Goal: Task Accomplishment & Management: Complete application form

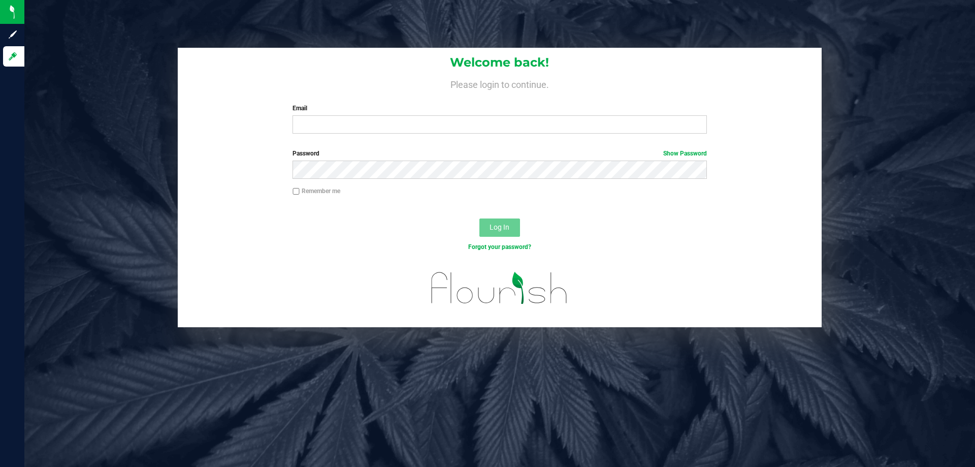
click at [373, 105] on label "Email" at bounding box center [499, 108] width 414 height 9
click at [373, 115] on input "Email" at bounding box center [499, 124] width 414 height 18
click at [372, 122] on input "Email" at bounding box center [499, 124] width 414 height 18
type input "[EMAIL_ADDRESS][DOMAIN_NAME]"
click at [479, 218] on button "Log In" at bounding box center [499, 227] width 41 height 18
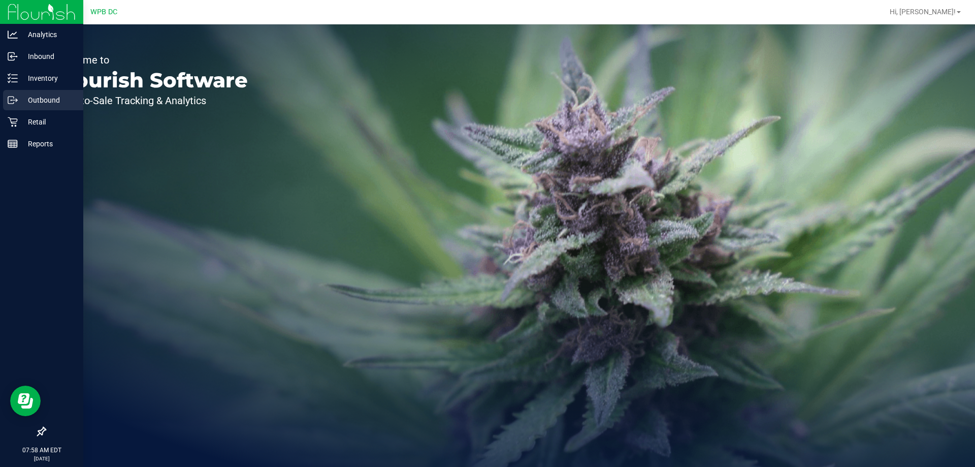
click at [39, 96] on p "Outbound" at bounding box center [48, 100] width 61 height 12
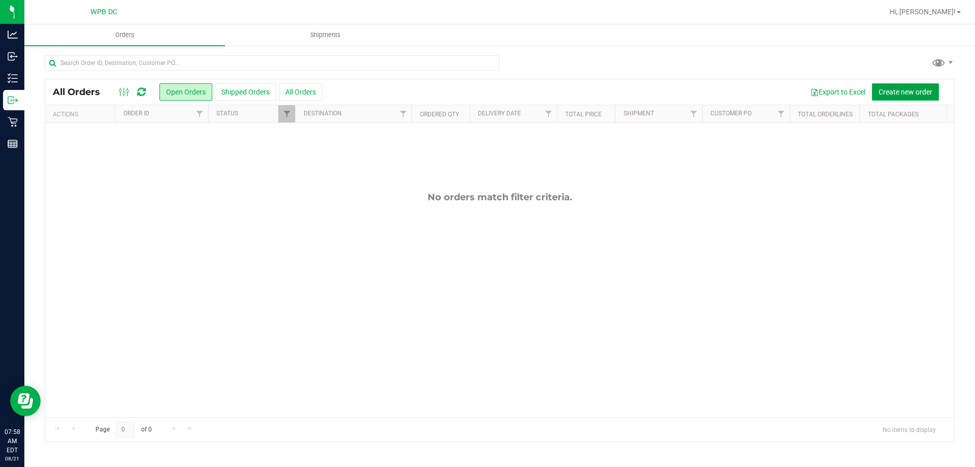
click at [895, 96] on button "Create new order" at bounding box center [905, 91] width 67 height 17
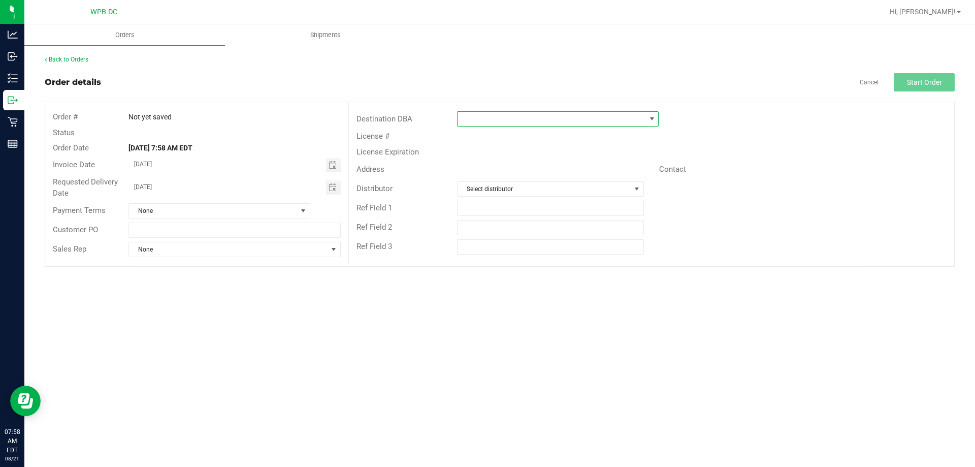
click at [534, 120] on span at bounding box center [552, 119] width 188 height 14
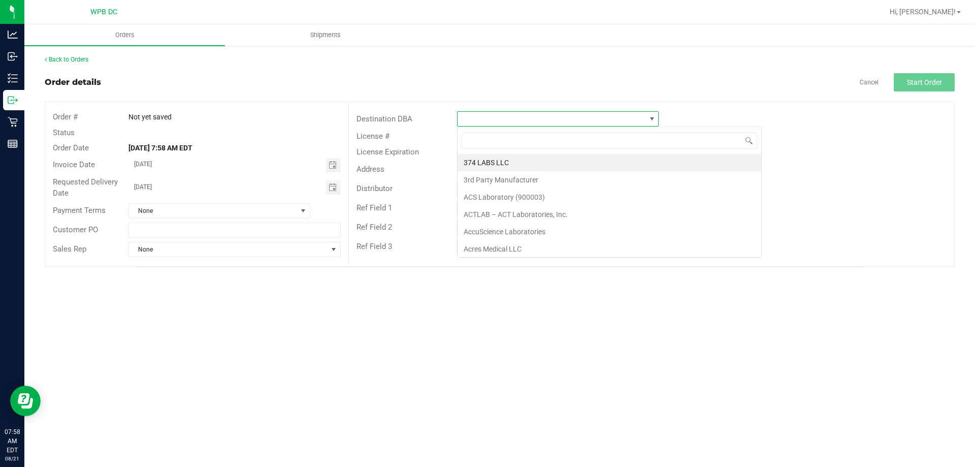
scroll to position [15, 202]
type input "mia"
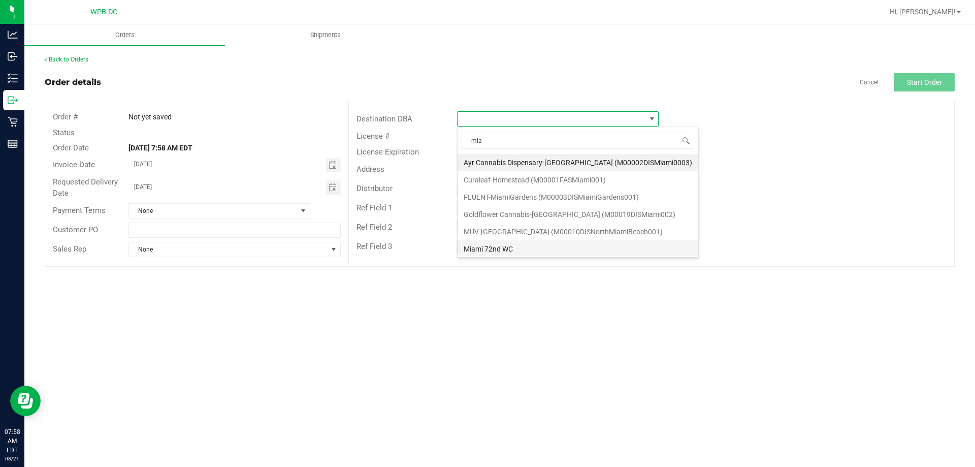
click at [504, 245] on li "Miami 72nd WC" at bounding box center [578, 248] width 241 height 17
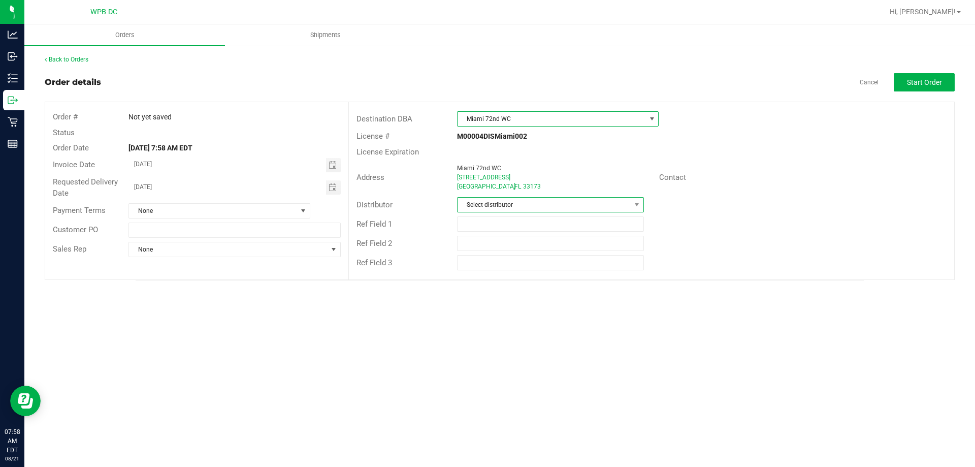
click at [509, 205] on span "Select distributor" at bounding box center [544, 205] width 173 height 14
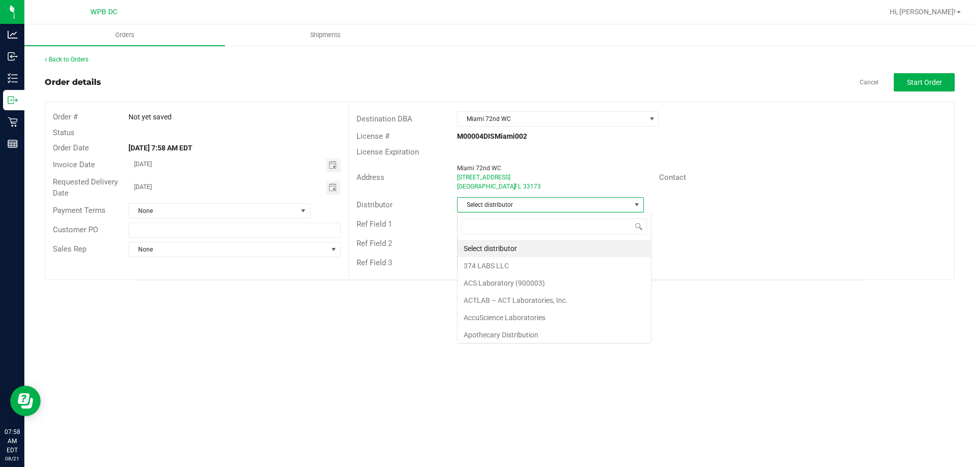
scroll to position [15, 187]
type input "WPB"
click at [514, 245] on li "WPB DC" at bounding box center [550, 248] width 185 height 17
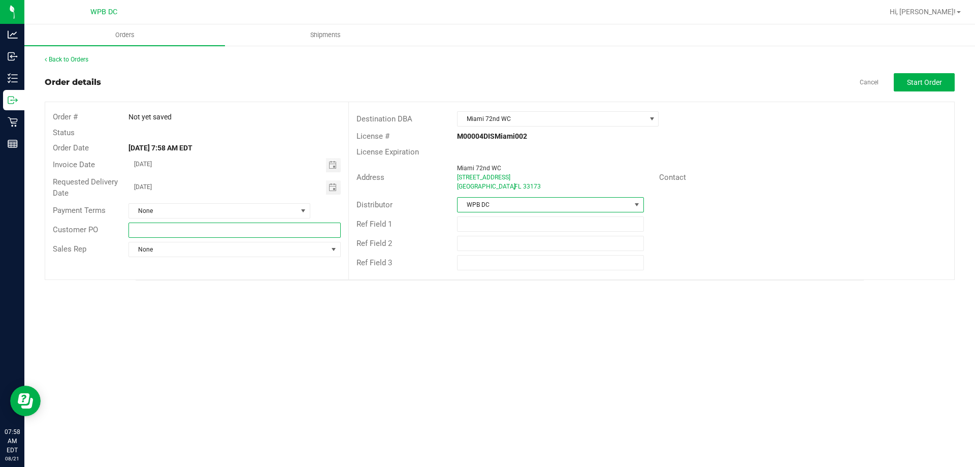
click at [331, 233] on input "text" at bounding box center [234, 229] width 212 height 15
type input "MIKWC08222025"
click at [939, 82] on span "Start Order" at bounding box center [924, 82] width 35 height 8
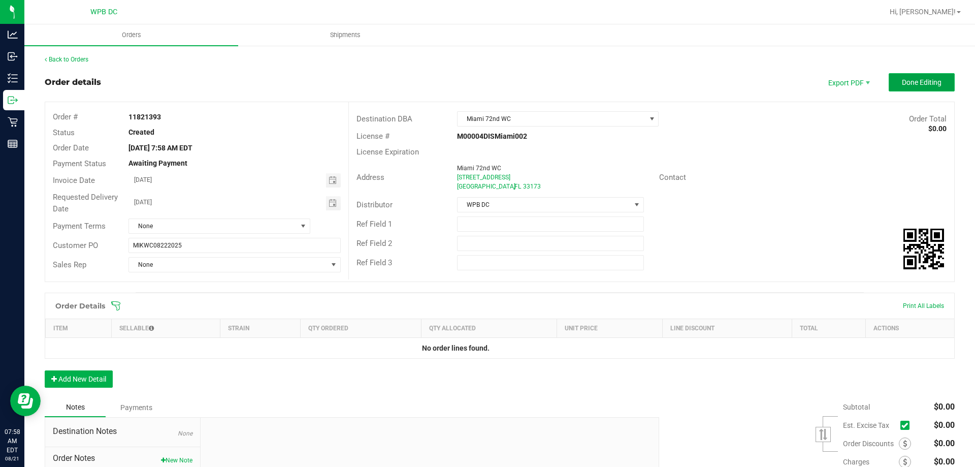
click at [925, 83] on span "Done Editing" at bounding box center [922, 82] width 40 height 8
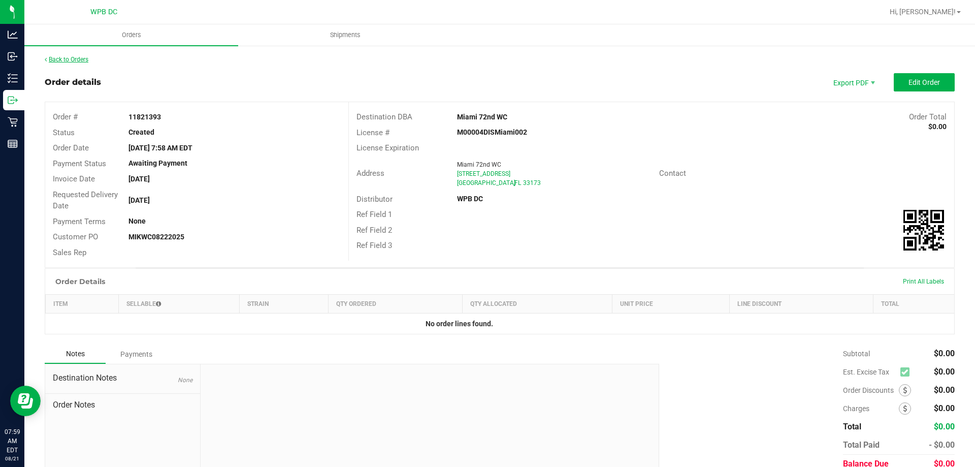
click at [88, 61] on link "Back to Orders" at bounding box center [67, 59] width 44 height 7
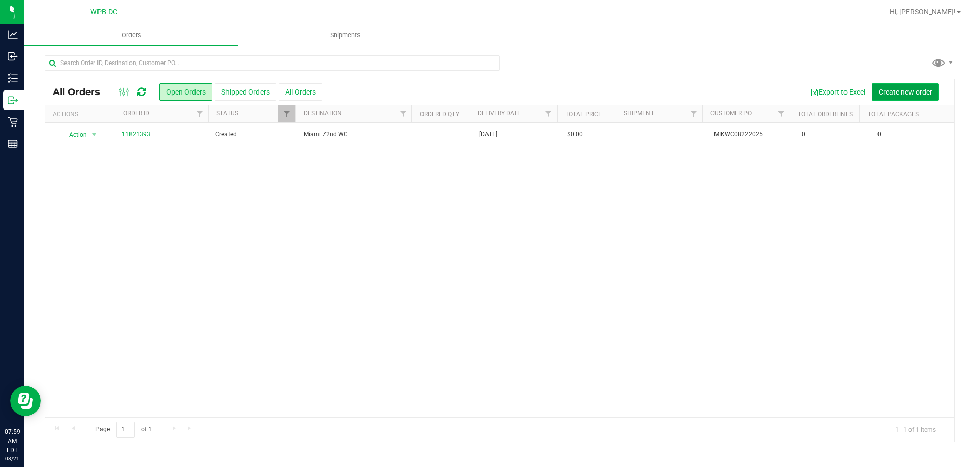
click at [884, 89] on span "Create new order" at bounding box center [905, 92] width 54 height 8
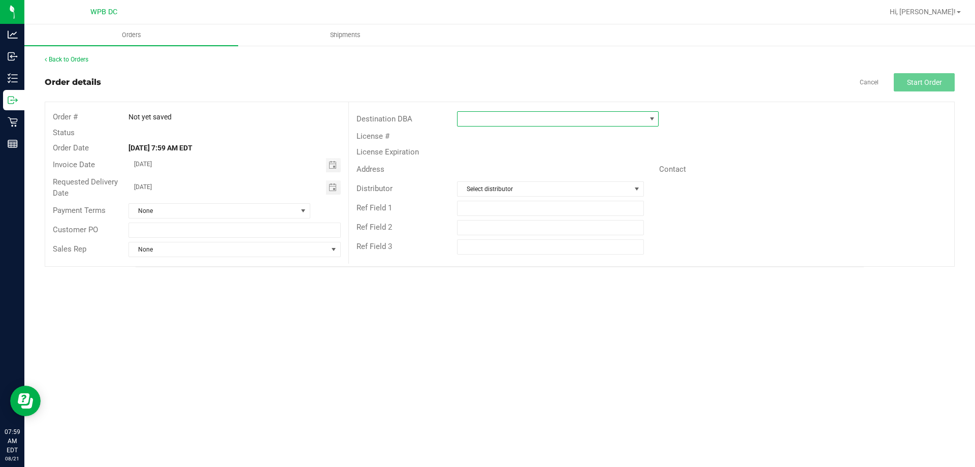
click at [506, 114] on span at bounding box center [552, 119] width 188 height 14
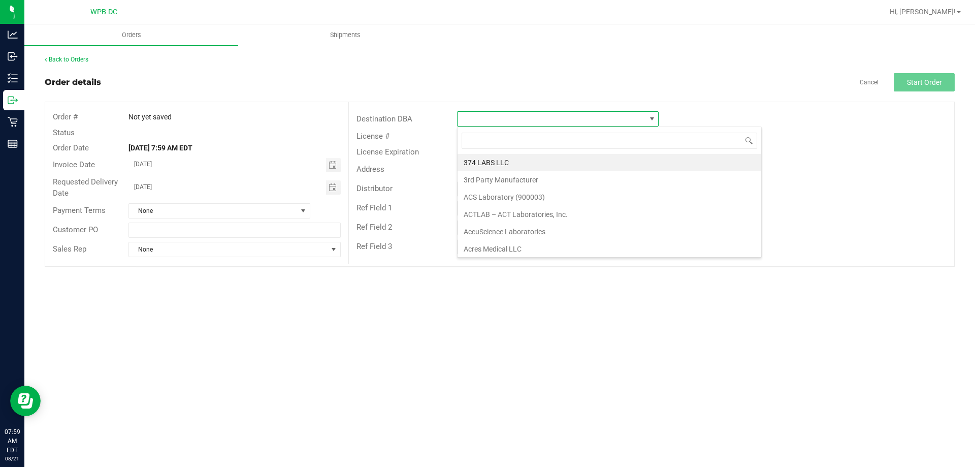
scroll to position [15, 202]
type input "DADELAN"
click at [514, 161] on li "Miami Dadeland WC" at bounding box center [558, 162] width 201 height 17
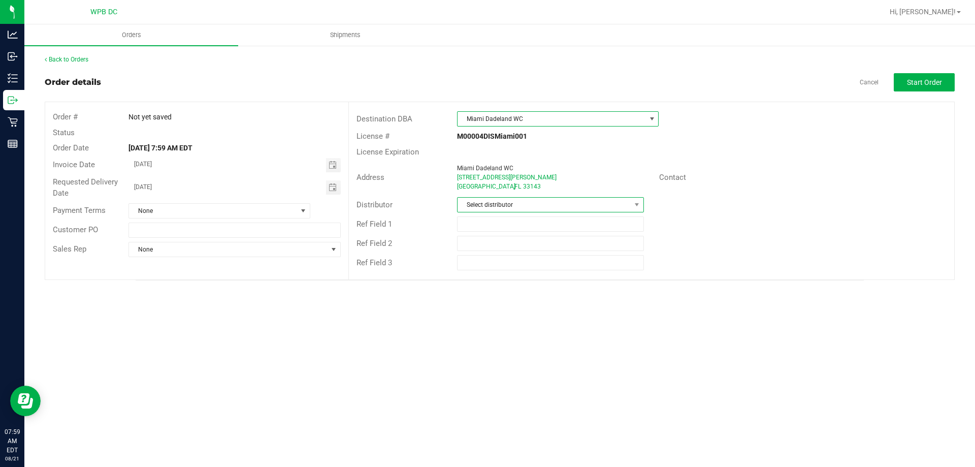
click at [499, 207] on span "Select distributor" at bounding box center [544, 205] width 173 height 14
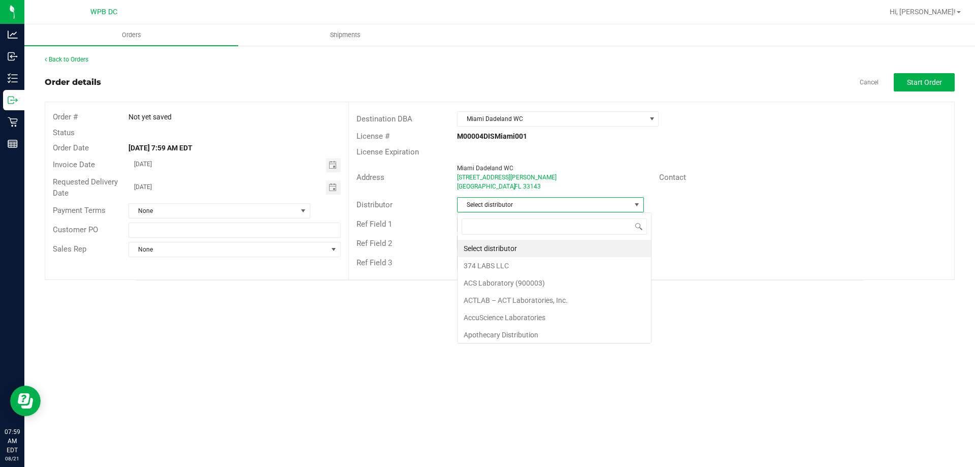
scroll to position [15, 187]
type input "WPB"
click at [500, 249] on li "WPB DC" at bounding box center [550, 248] width 185 height 17
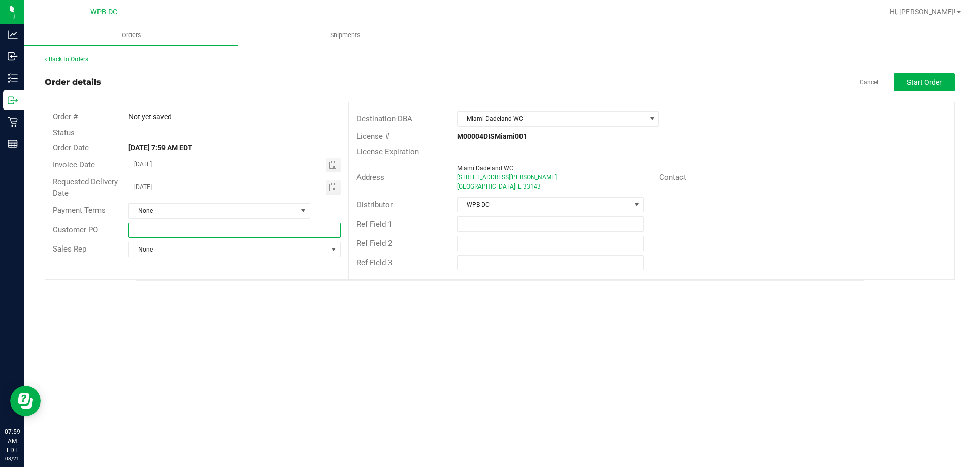
click at [295, 234] on input "text" at bounding box center [234, 229] width 212 height 15
type input "MIAWC08222025"
click at [909, 85] on span "Start Order" at bounding box center [924, 82] width 35 height 8
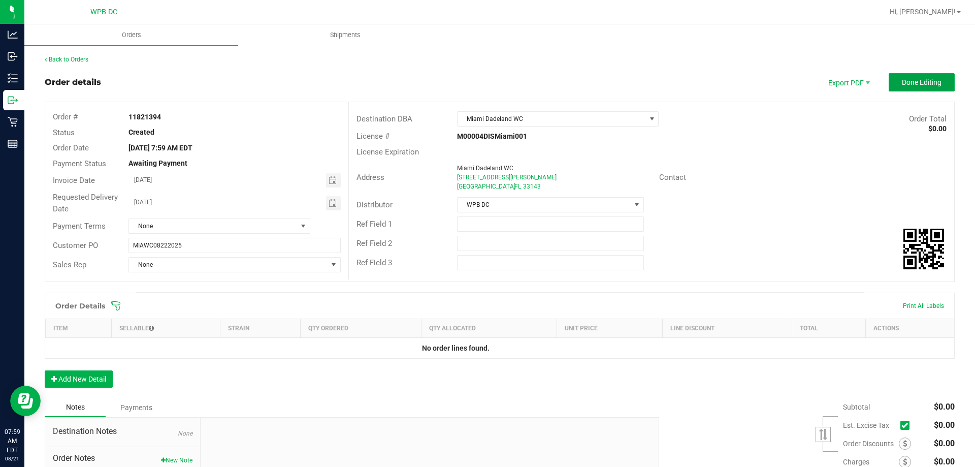
click at [909, 85] on span "Done Editing" at bounding box center [922, 82] width 40 height 8
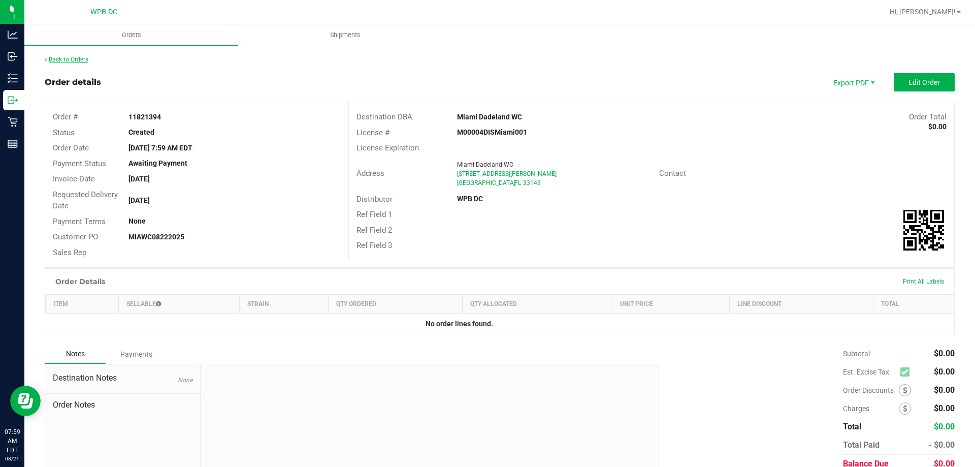
click at [81, 60] on link "Back to Orders" at bounding box center [67, 59] width 44 height 7
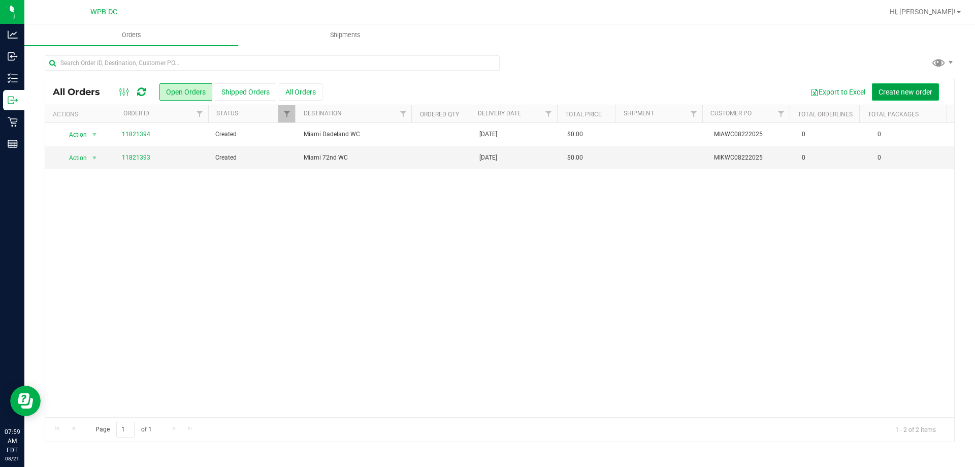
click at [892, 91] on span "Create new order" at bounding box center [905, 92] width 54 height 8
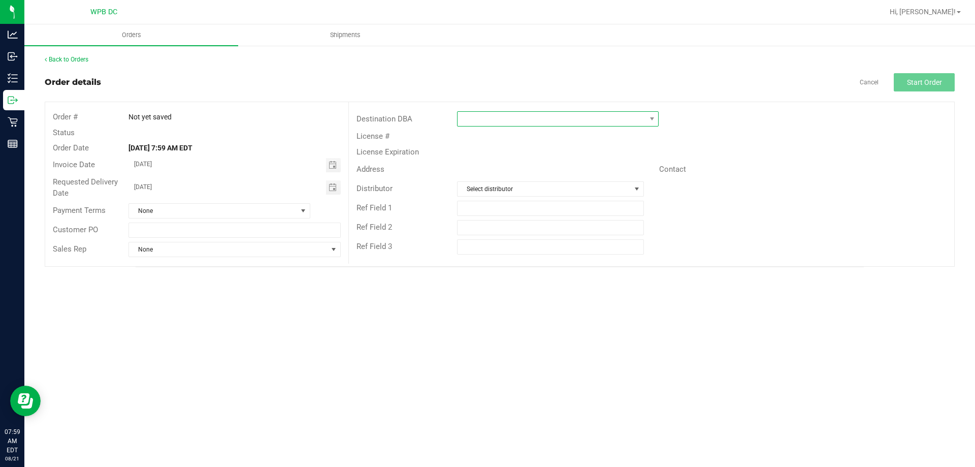
click at [553, 122] on span at bounding box center [552, 119] width 188 height 14
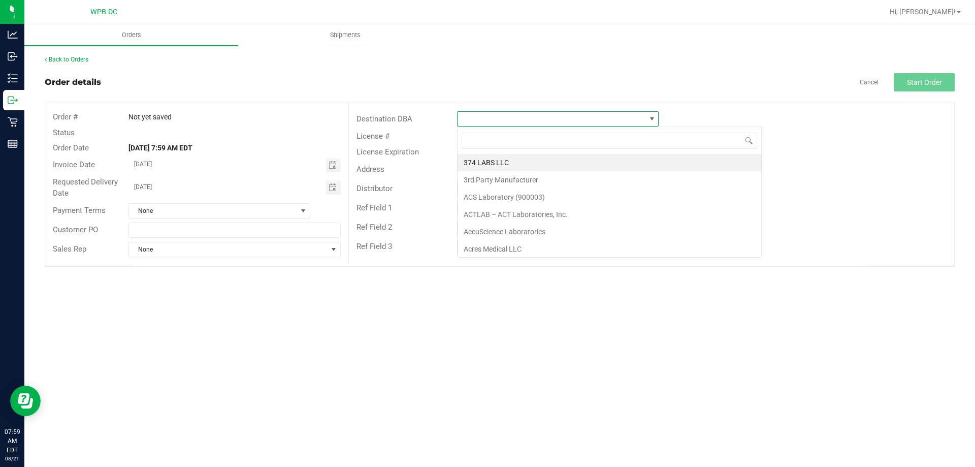
scroll to position [15, 202]
type input "MIA"
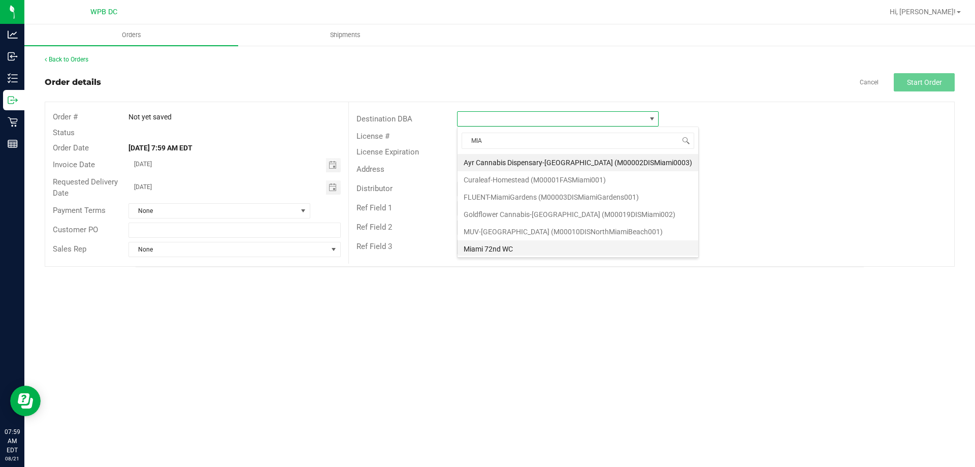
scroll to position [51, 0]
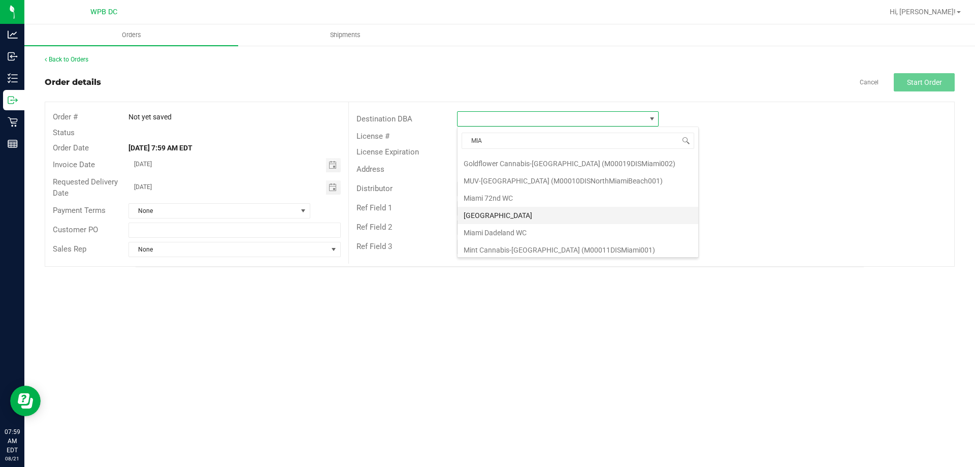
click at [506, 213] on li "[GEOGRAPHIC_DATA]" at bounding box center [578, 215] width 241 height 17
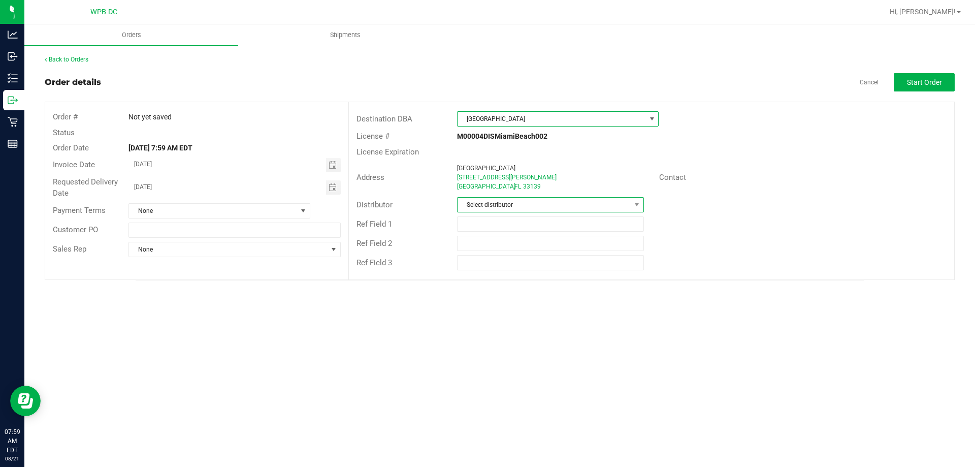
click at [508, 203] on span "Select distributor" at bounding box center [544, 205] width 173 height 14
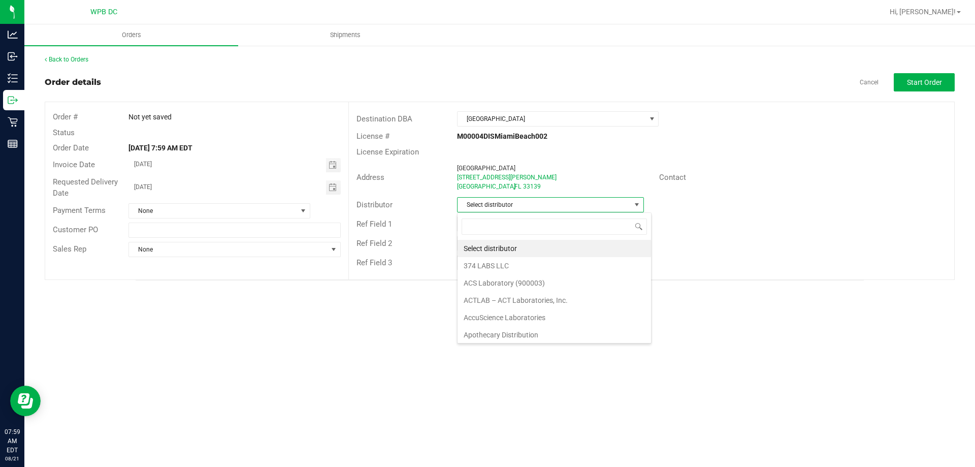
scroll to position [15, 187]
type input "WPB"
click at [483, 247] on li "WPB DC" at bounding box center [550, 248] width 185 height 17
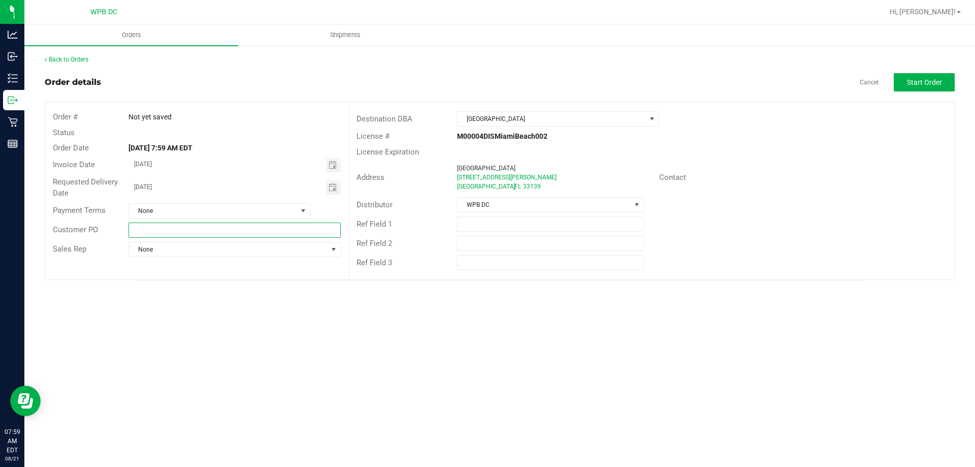
click at [299, 223] on input "text" at bounding box center [234, 229] width 212 height 15
type input "MIBWC08222025"
click at [931, 85] on span "Start Order" at bounding box center [924, 82] width 35 height 8
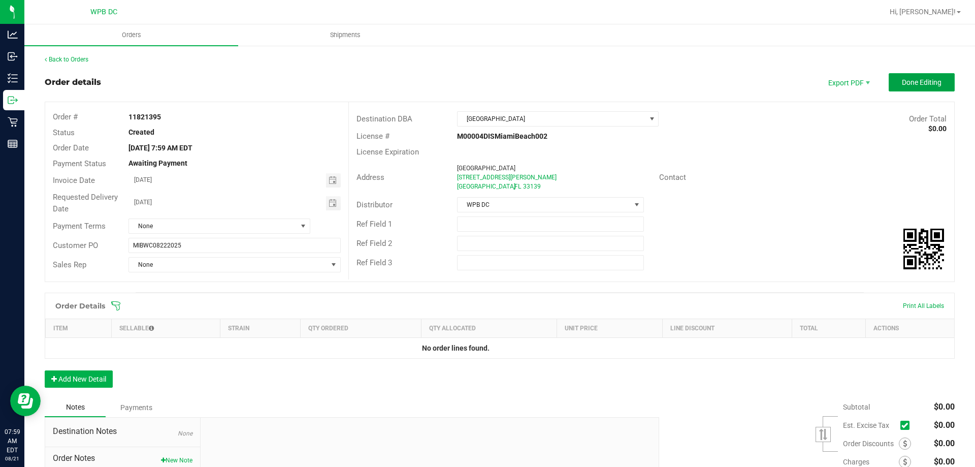
click at [931, 85] on span "Done Editing" at bounding box center [922, 82] width 40 height 8
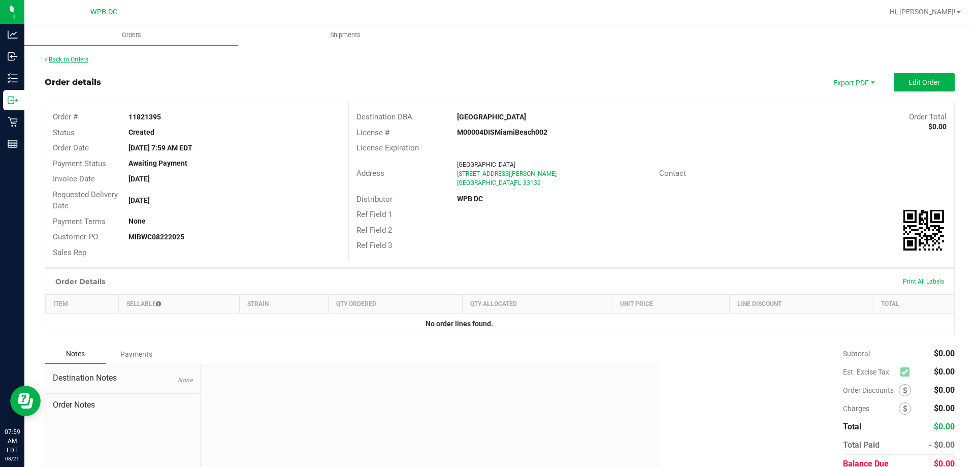
click at [85, 62] on link "Back to Orders" at bounding box center [67, 59] width 44 height 7
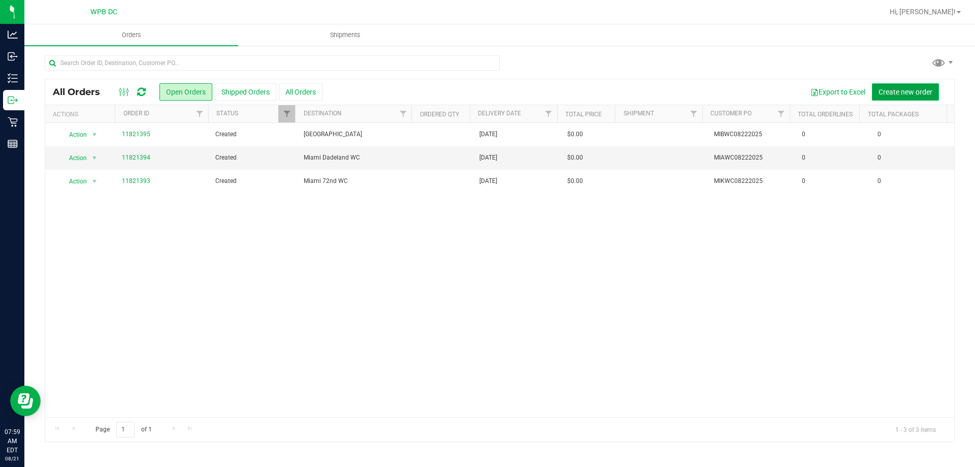
click at [888, 94] on span "Create new order" at bounding box center [905, 92] width 54 height 8
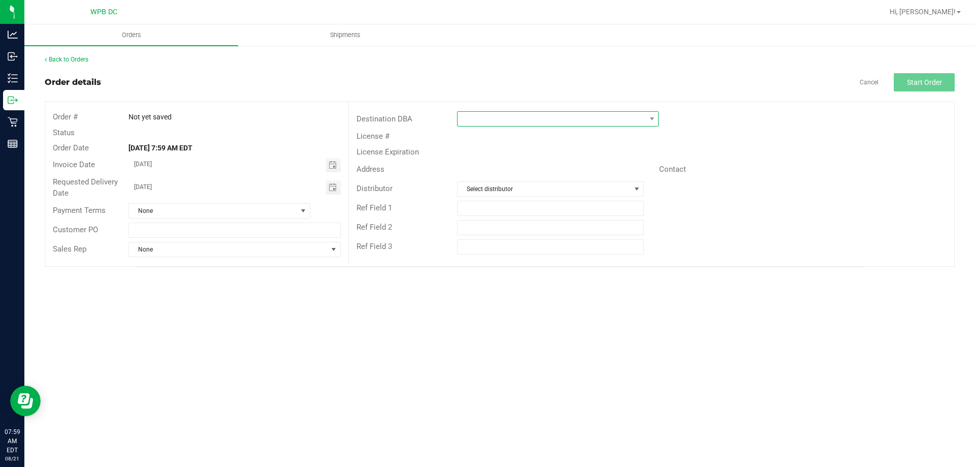
click at [568, 117] on span at bounding box center [552, 119] width 188 height 14
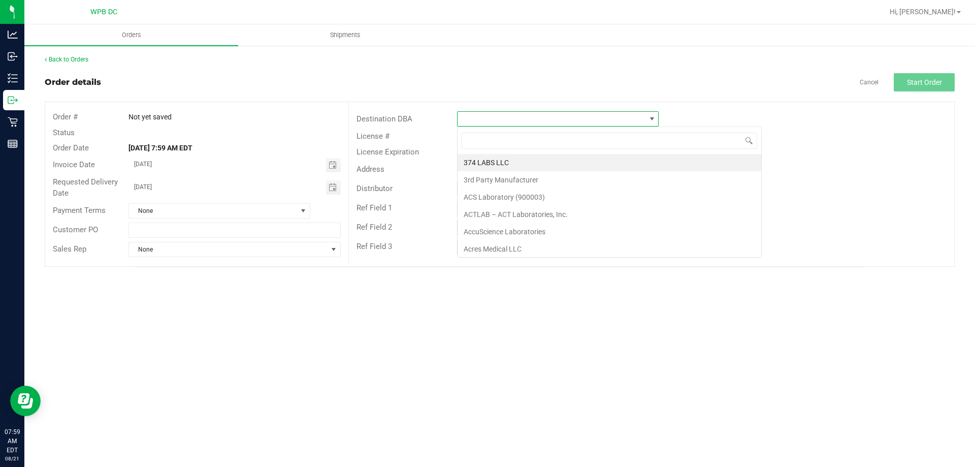
scroll to position [15, 202]
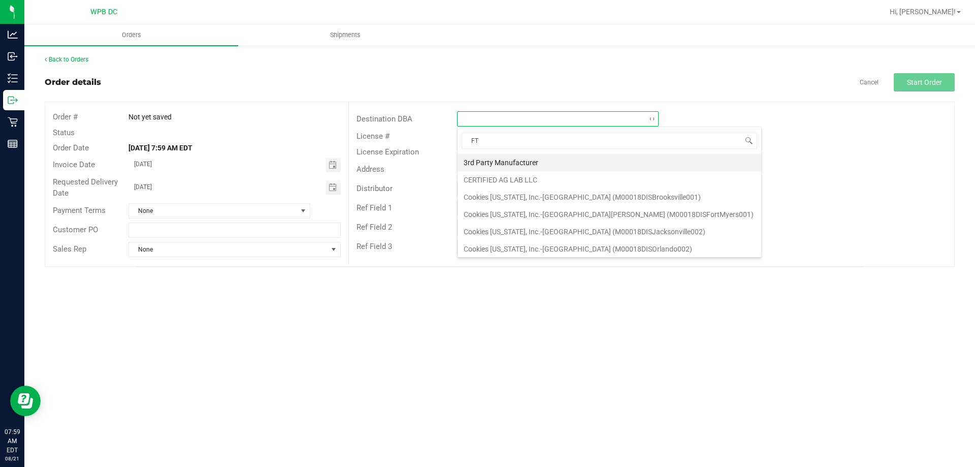
type input "FT."
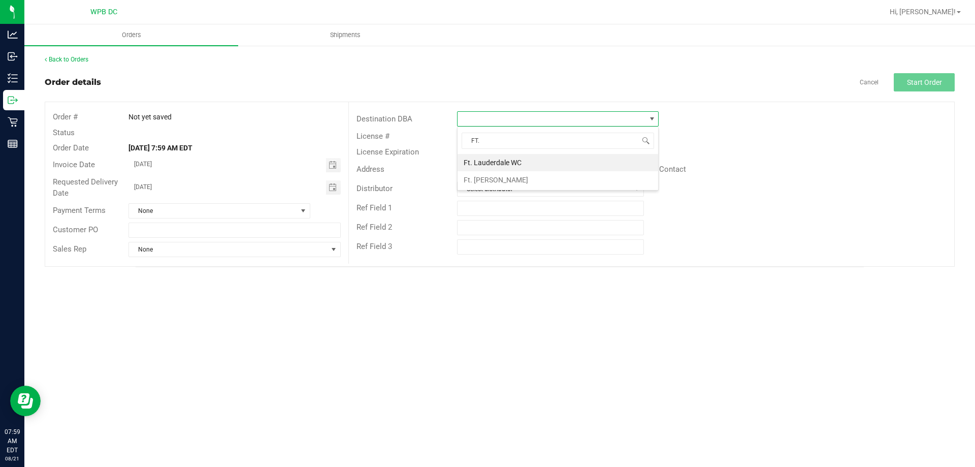
click at [494, 160] on li "Ft. Lauderdale WC" at bounding box center [558, 162] width 201 height 17
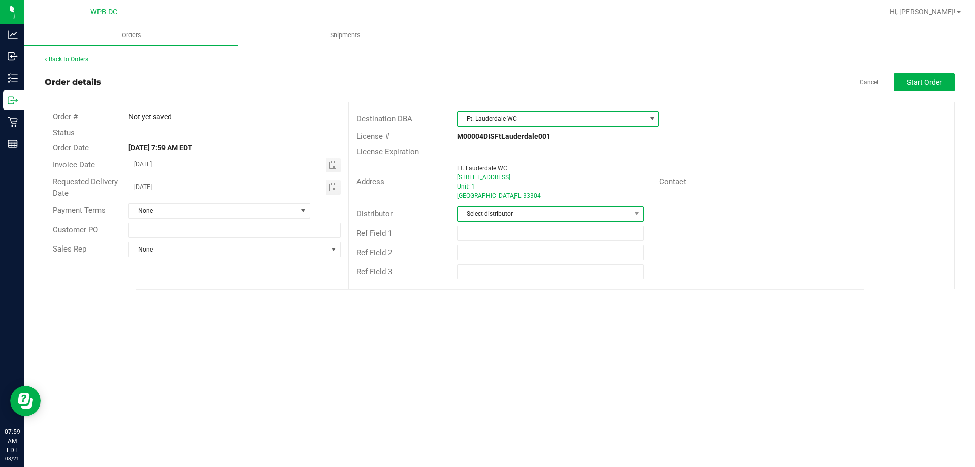
click at [495, 212] on span "Select distributor" at bounding box center [544, 214] width 173 height 14
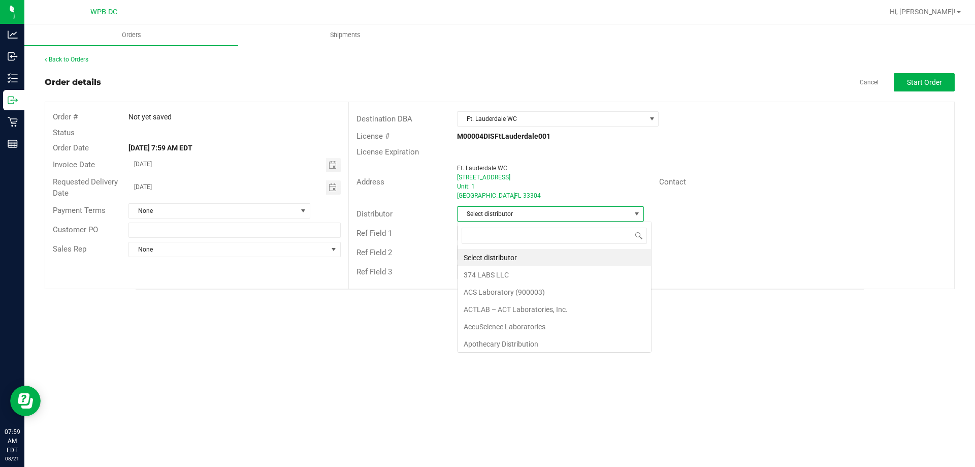
scroll to position [15, 187]
type input "WPB"
click at [495, 255] on li "WPB DC" at bounding box center [550, 257] width 185 height 17
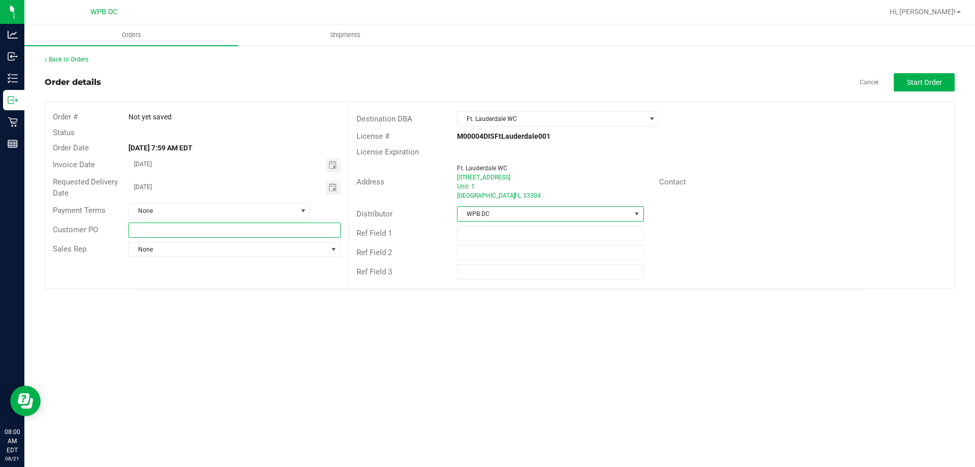
click at [294, 224] on input "text" at bounding box center [234, 229] width 212 height 15
type input "FTLWC08222025"
click at [909, 87] on button "Start Order" at bounding box center [924, 82] width 61 height 18
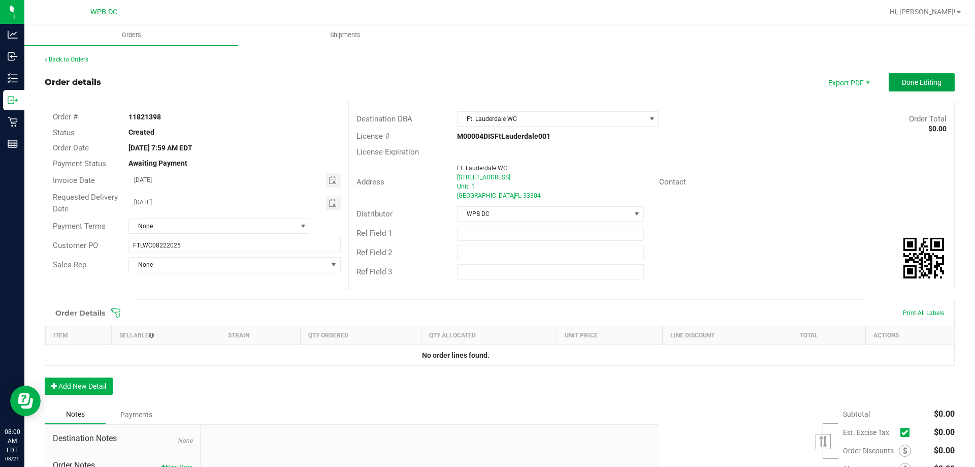
click at [909, 87] on button "Done Editing" at bounding box center [922, 82] width 66 height 18
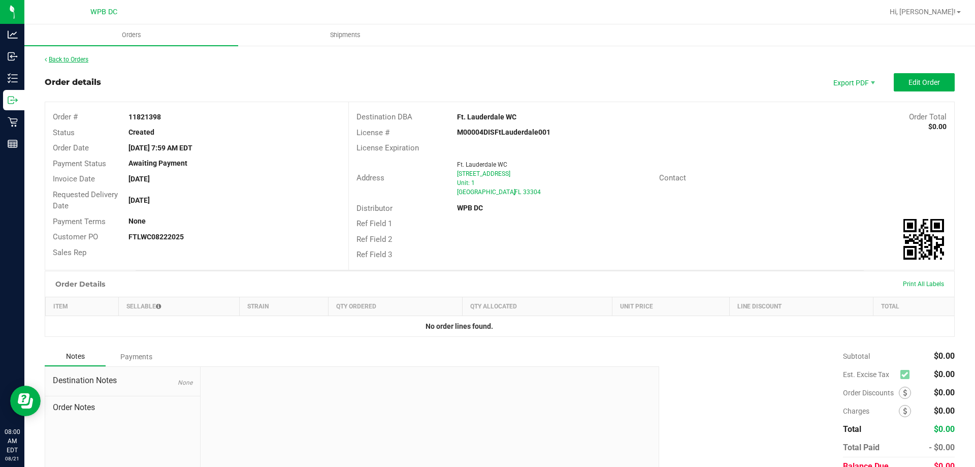
click at [65, 60] on link "Back to Orders" at bounding box center [67, 59] width 44 height 7
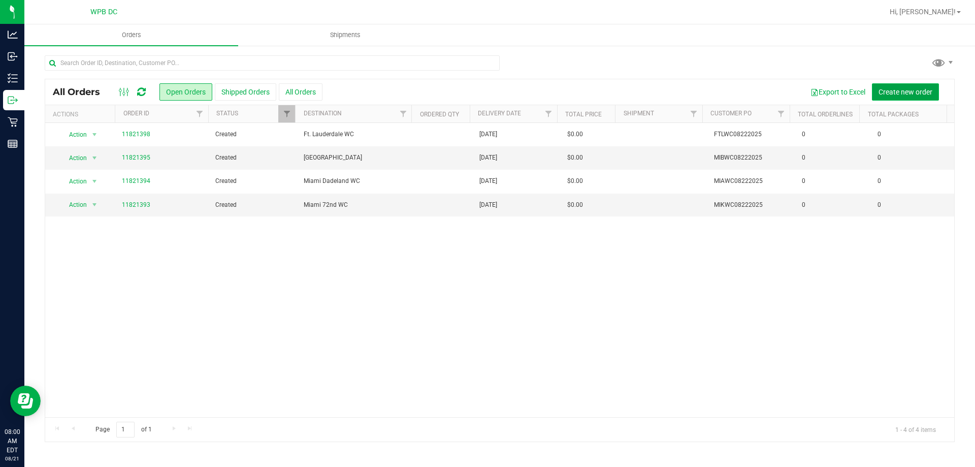
click at [890, 93] on span "Create new order" at bounding box center [905, 92] width 54 height 8
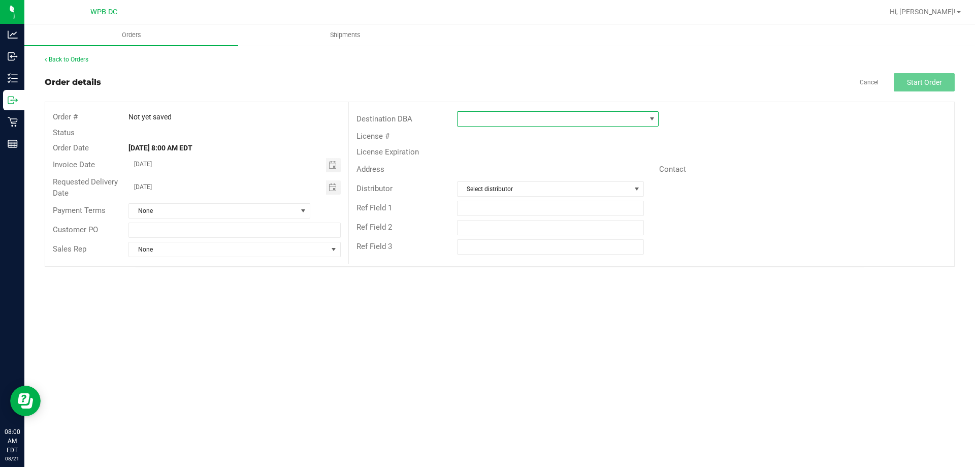
click at [570, 122] on span at bounding box center [552, 119] width 188 height 14
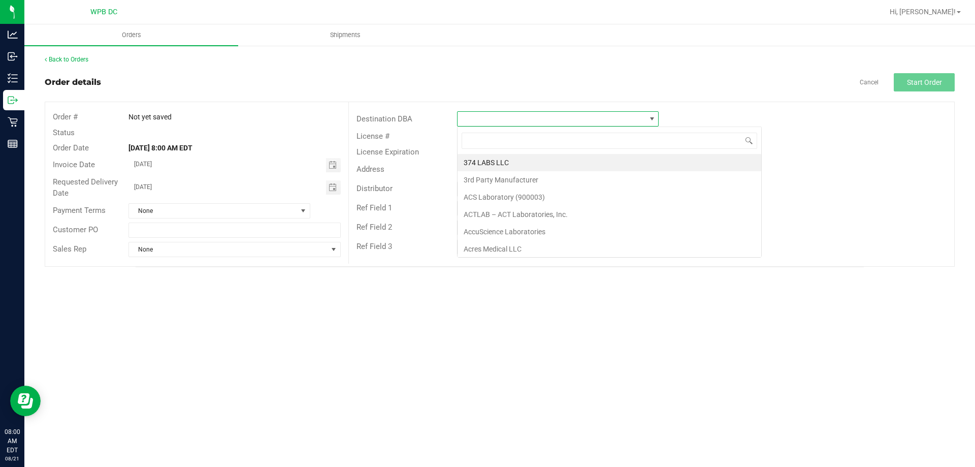
scroll to position [15, 202]
type input "DEERF"
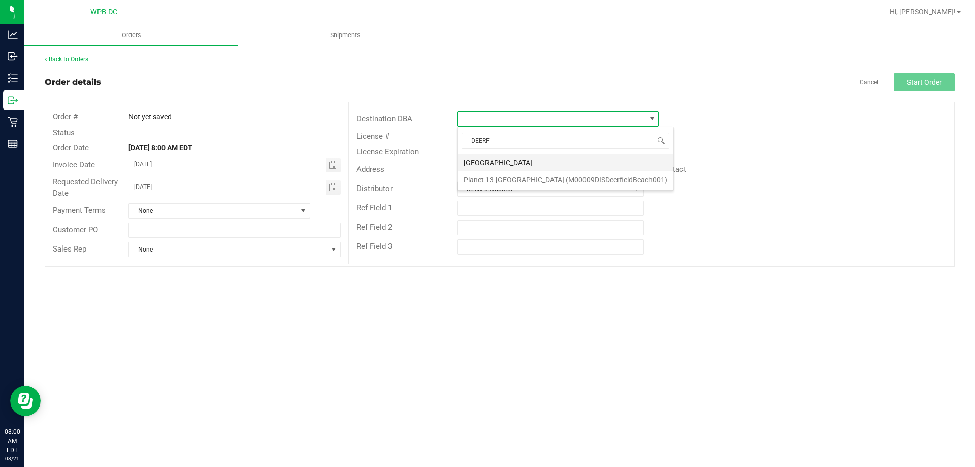
click at [514, 159] on li "[GEOGRAPHIC_DATA]" at bounding box center [566, 162] width 216 height 17
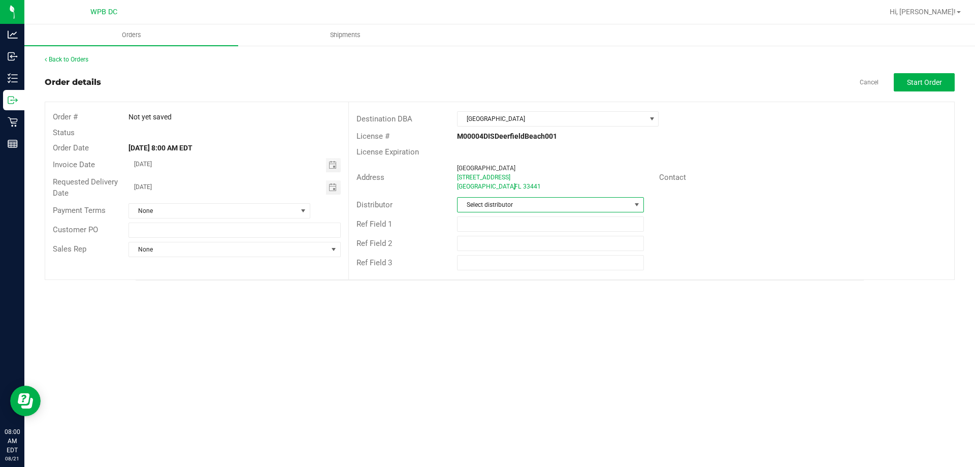
click at [506, 206] on span "Select distributor" at bounding box center [544, 205] width 173 height 14
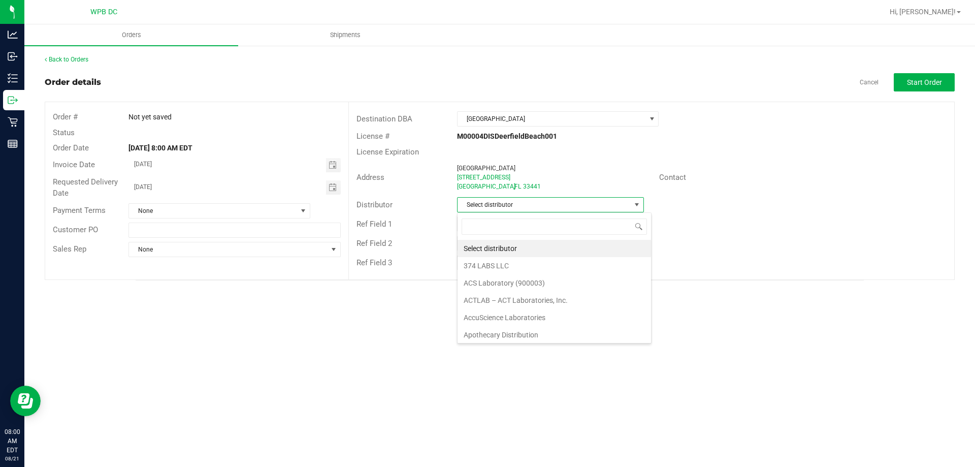
scroll to position [15, 187]
type input "WPB"
click at [483, 251] on li "WPB DC" at bounding box center [550, 248] width 185 height 17
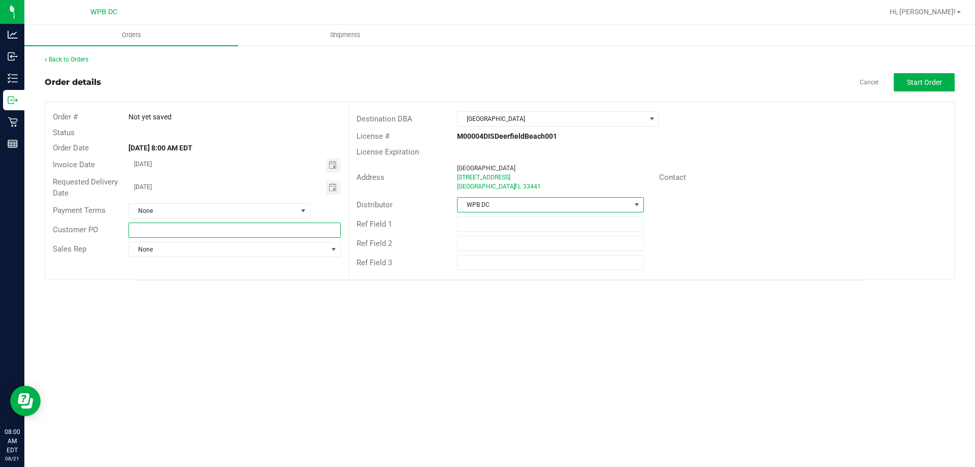
click at [310, 232] on input "text" at bounding box center [234, 229] width 212 height 15
type input "DFBWC08222025"
click at [915, 88] on button "Start Order" at bounding box center [924, 82] width 61 height 18
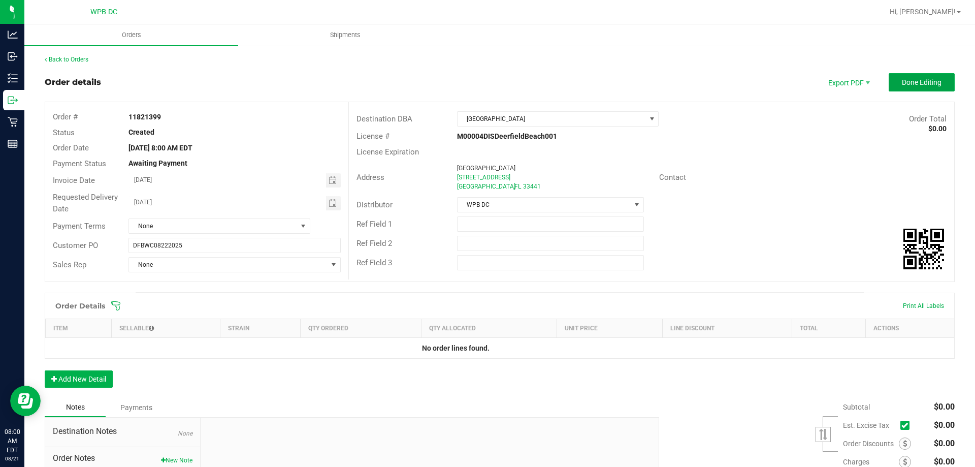
click at [915, 88] on button "Done Editing" at bounding box center [922, 82] width 66 height 18
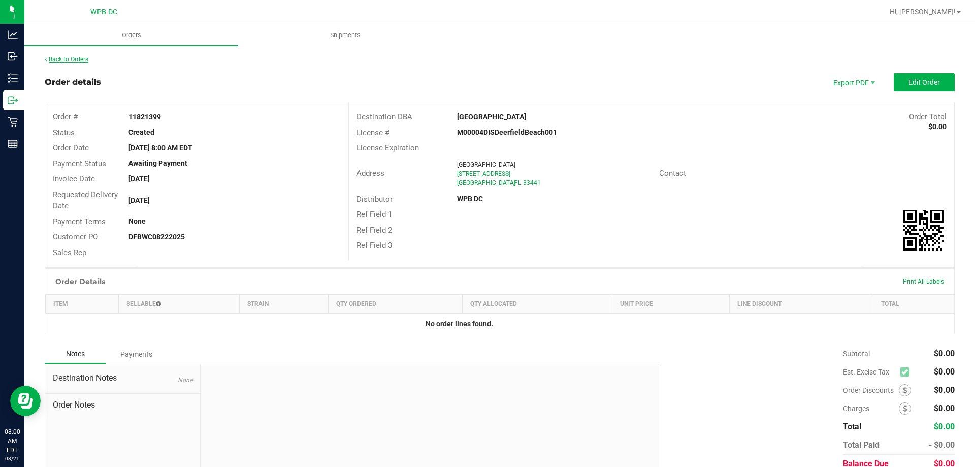
click at [84, 60] on link "Back to Orders" at bounding box center [67, 59] width 44 height 7
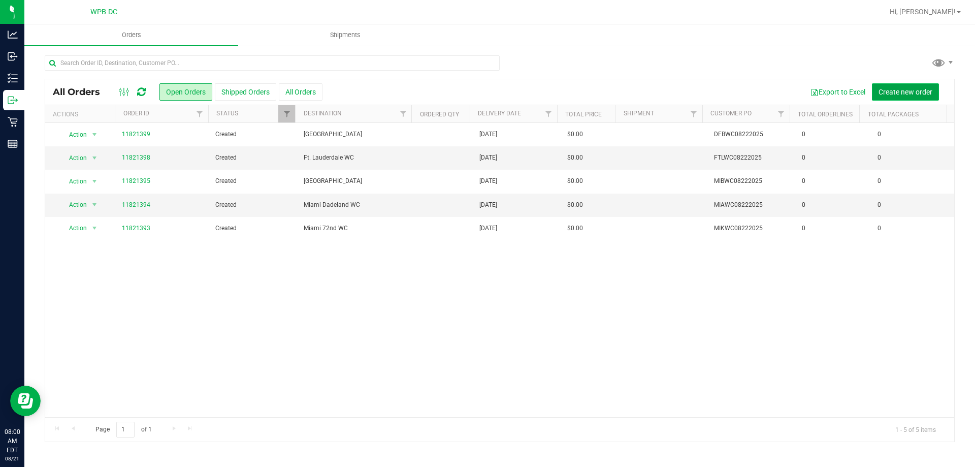
click at [885, 89] on span "Create new order" at bounding box center [905, 92] width 54 height 8
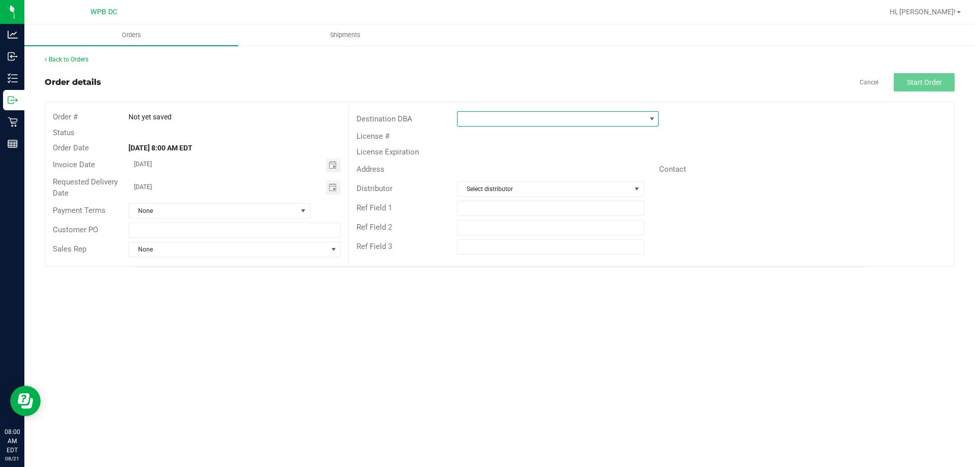
click at [580, 122] on span at bounding box center [552, 119] width 188 height 14
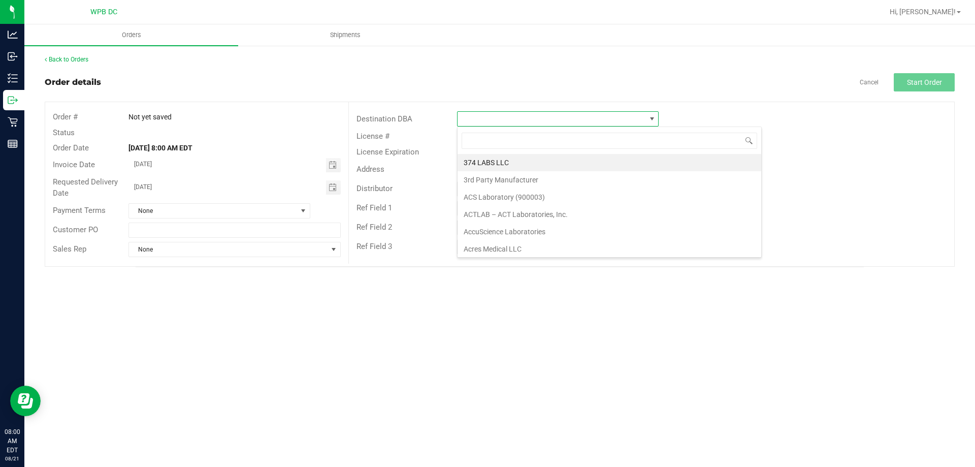
scroll to position [15, 202]
type input "DELR"
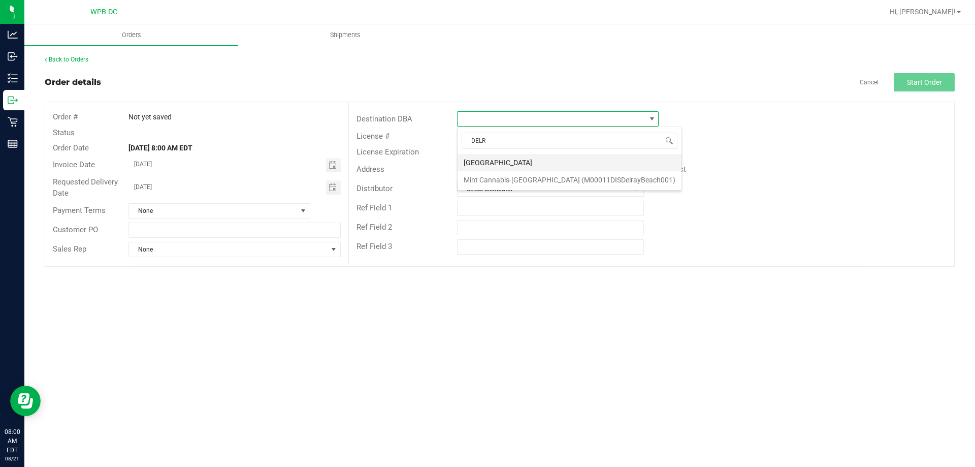
click at [511, 165] on li "[GEOGRAPHIC_DATA]" at bounding box center [570, 162] width 224 height 17
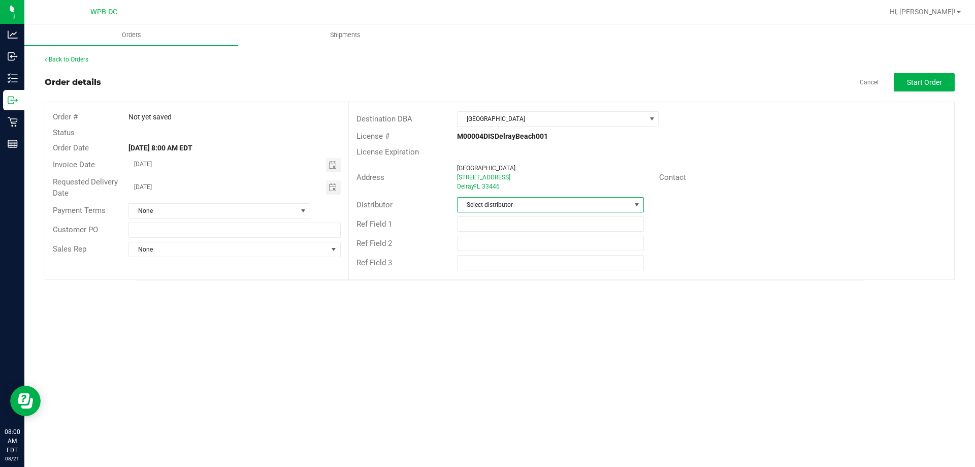
click at [503, 200] on span "Select distributor" at bounding box center [544, 205] width 173 height 14
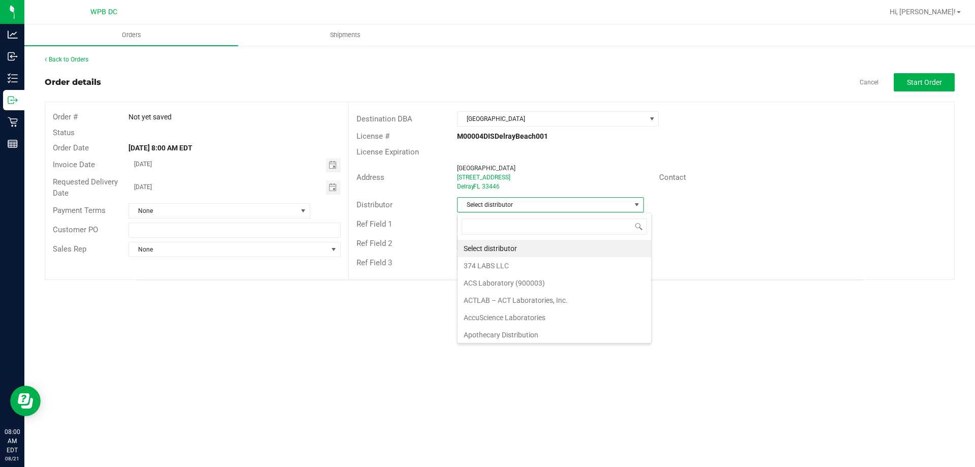
scroll to position [15, 187]
type input "WPB"
click at [510, 254] on li "WPB DC" at bounding box center [550, 248] width 185 height 17
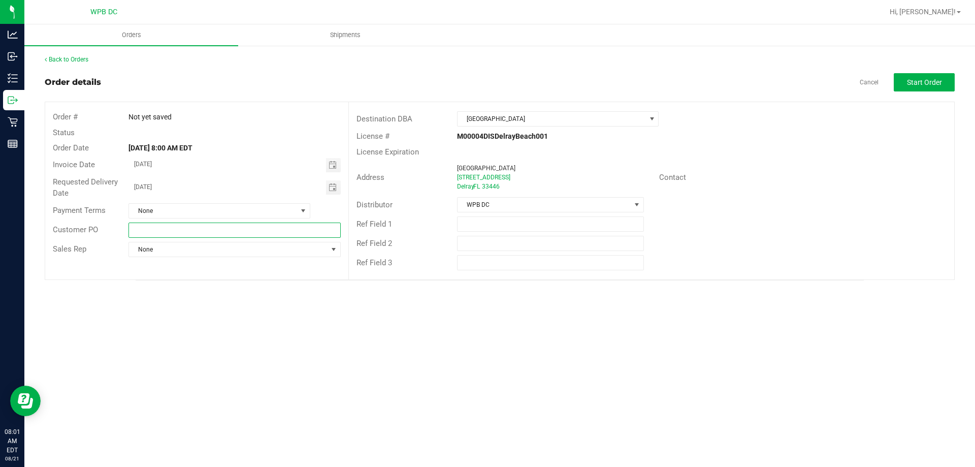
click at [288, 227] on input "text" at bounding box center [234, 229] width 212 height 15
type input "DRBWC08222025"
click at [917, 85] on span "Start Order" at bounding box center [924, 82] width 35 height 8
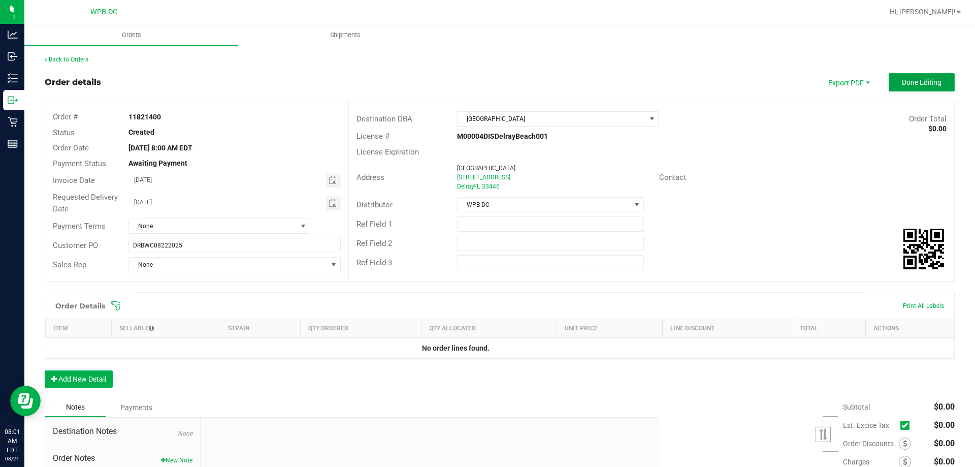
click at [917, 85] on span "Done Editing" at bounding box center [922, 82] width 40 height 8
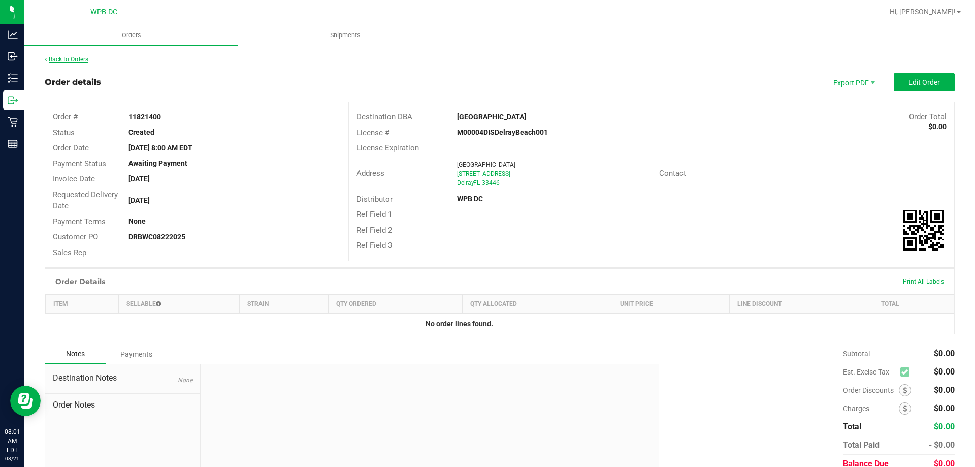
click at [85, 60] on link "Back to Orders" at bounding box center [67, 59] width 44 height 7
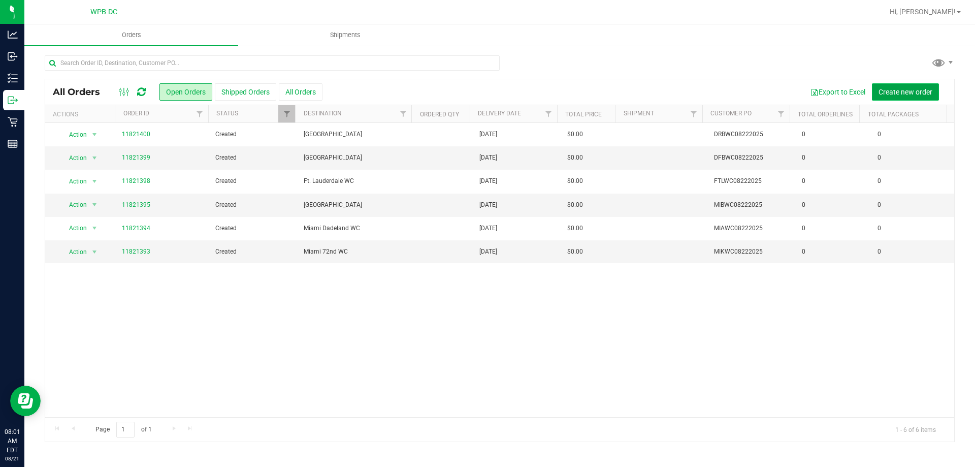
click at [882, 94] on span "Create new order" at bounding box center [905, 92] width 54 height 8
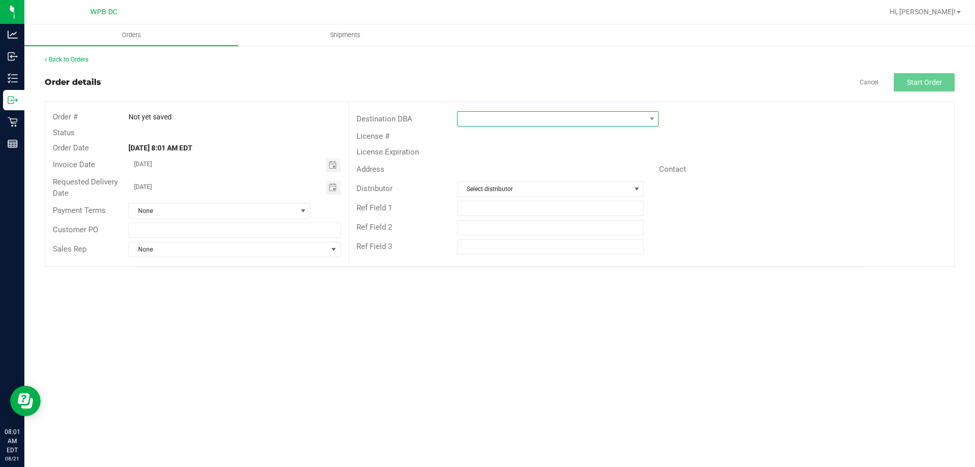
click at [582, 119] on span at bounding box center [552, 119] width 188 height 14
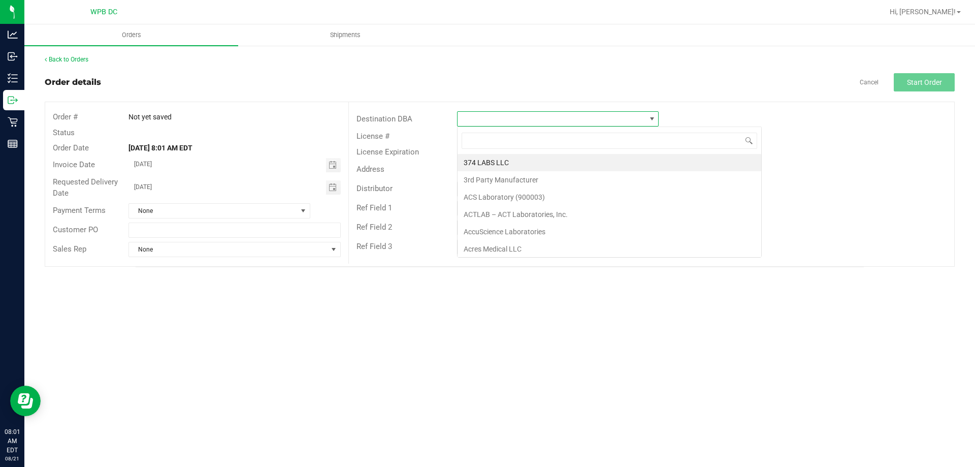
scroll to position [15, 202]
type input "BOYNTO"
click at [498, 165] on li "[GEOGRAPHIC_DATA]" at bounding box center [558, 162] width 201 height 17
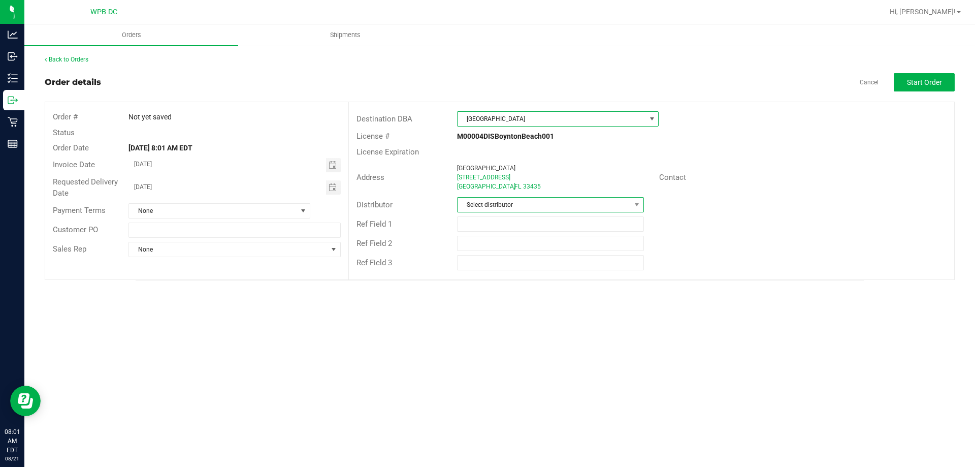
click at [506, 207] on span "Select distributor" at bounding box center [544, 205] width 173 height 14
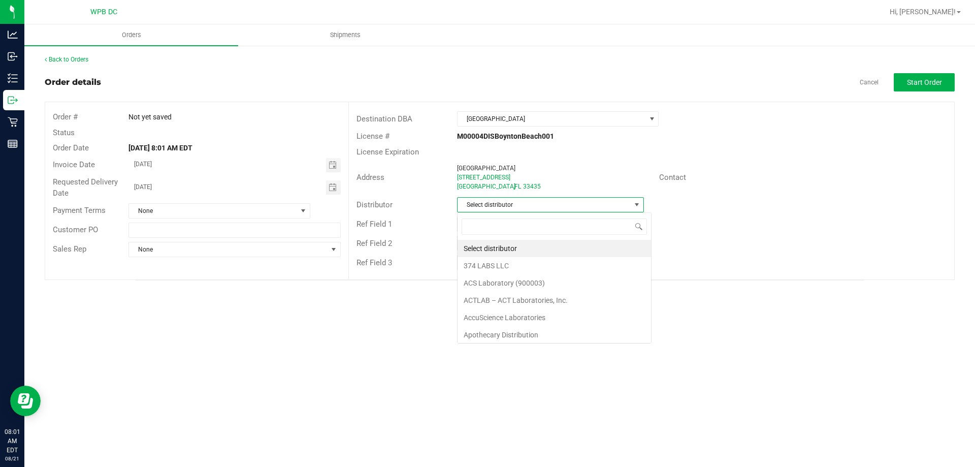
scroll to position [15, 187]
type input "WPB"
click at [500, 245] on li "WPB DC" at bounding box center [550, 248] width 185 height 17
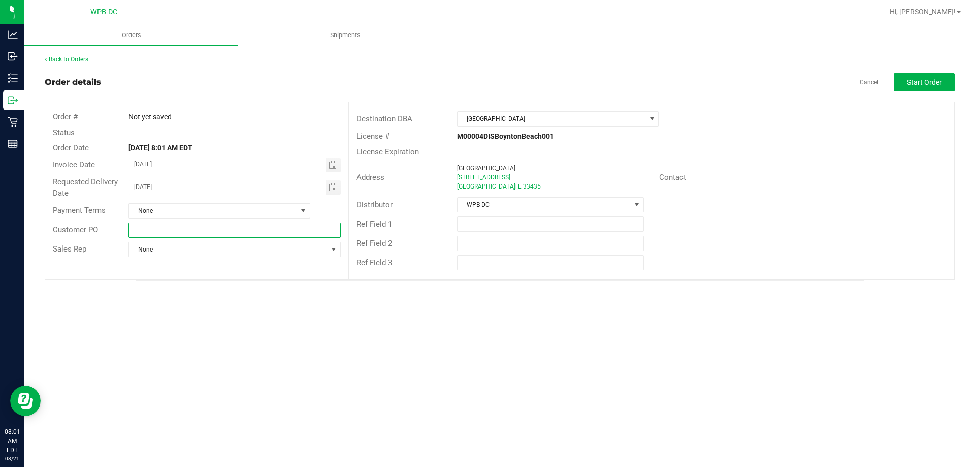
click at [323, 229] on input "text" at bounding box center [234, 229] width 212 height 15
type input "BYBWC08222025"
click at [903, 85] on button "Start Order" at bounding box center [924, 82] width 61 height 18
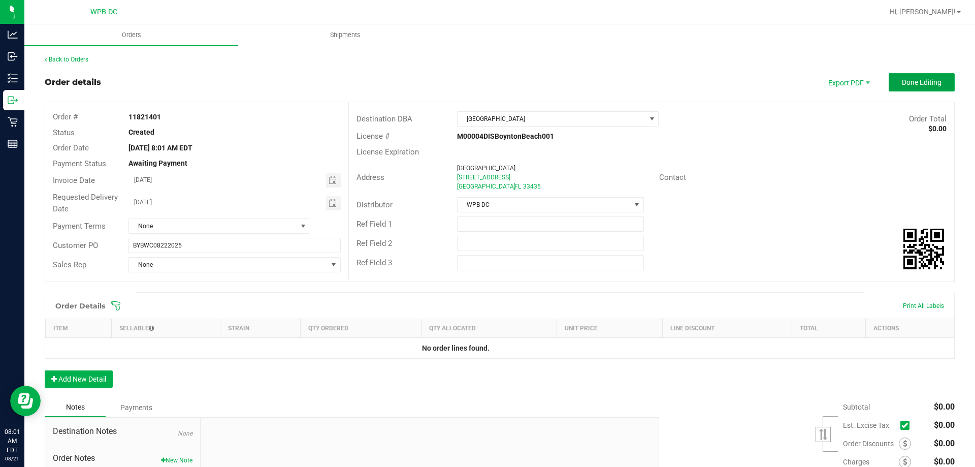
click at [903, 85] on span "Done Editing" at bounding box center [922, 82] width 40 height 8
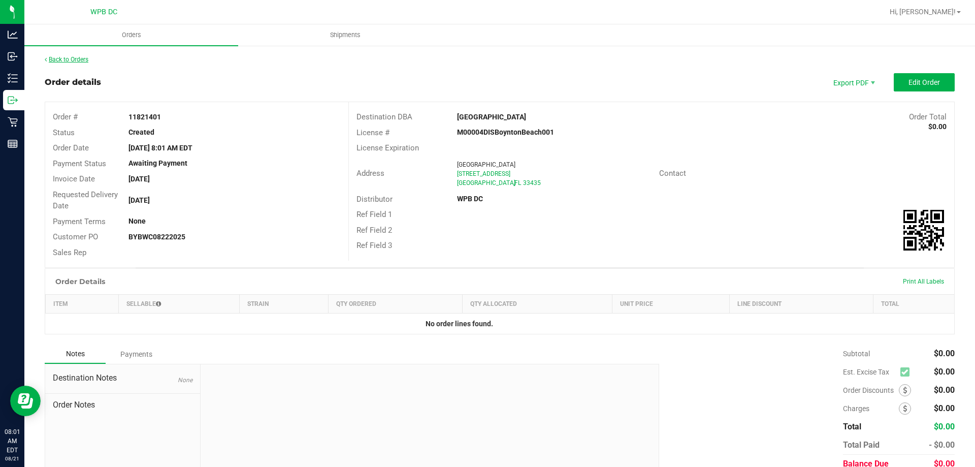
click at [86, 60] on link "Back to Orders" at bounding box center [67, 59] width 44 height 7
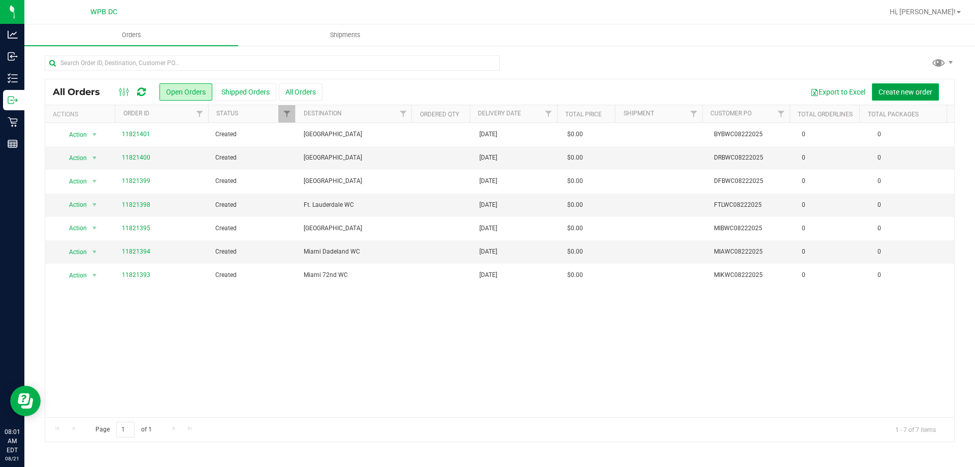
click at [884, 93] on span "Create new order" at bounding box center [905, 92] width 54 height 8
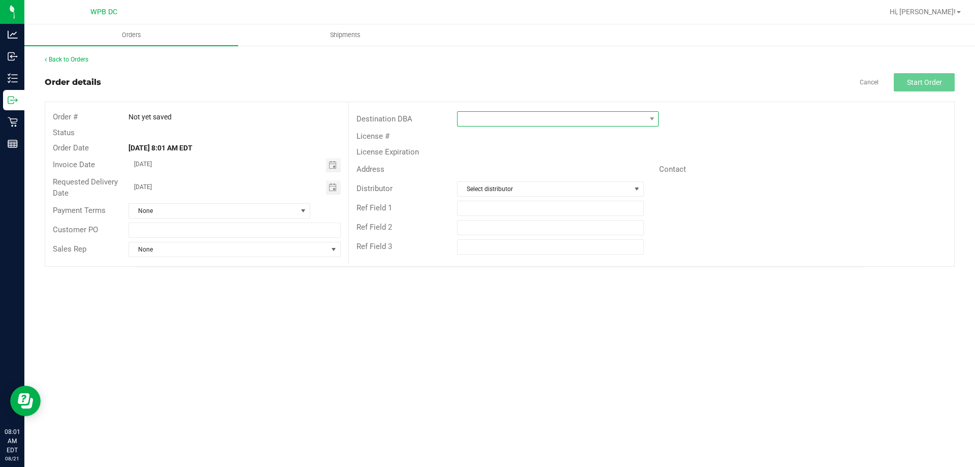
click at [592, 123] on span at bounding box center [552, 119] width 188 height 14
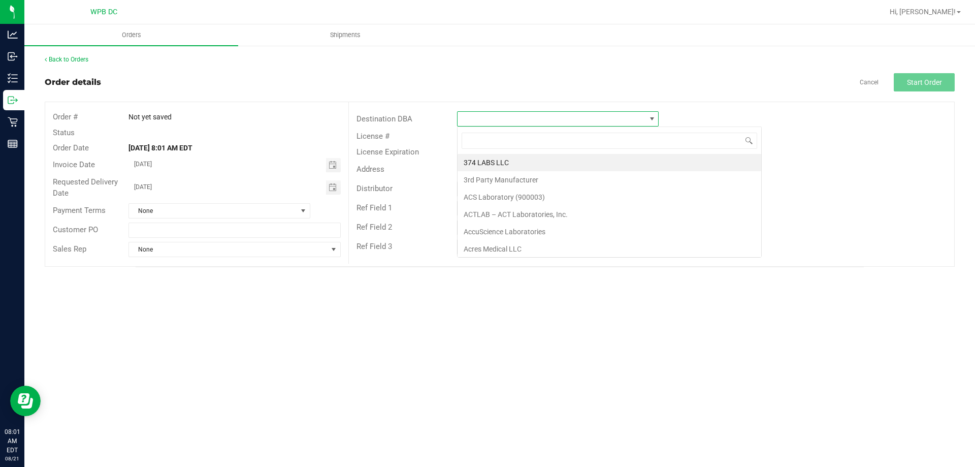
scroll to position [15, 202]
type input "WEST"
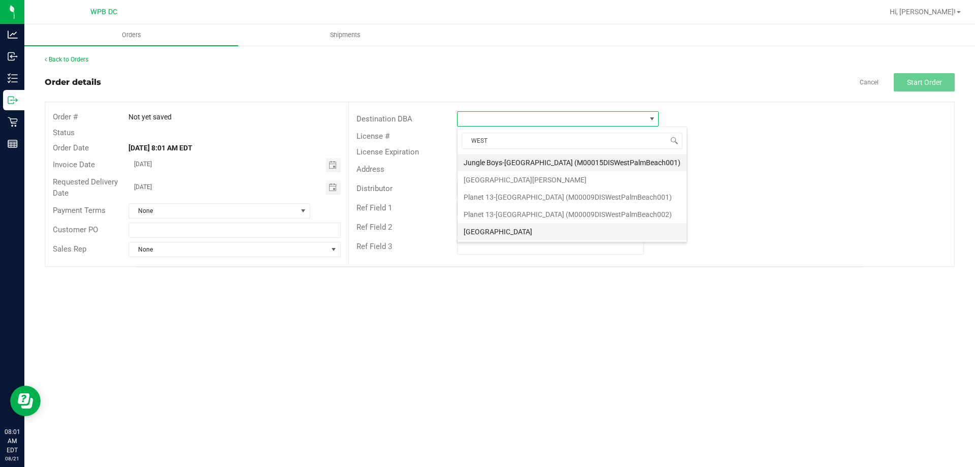
click at [519, 230] on li "[GEOGRAPHIC_DATA]" at bounding box center [572, 231] width 229 height 17
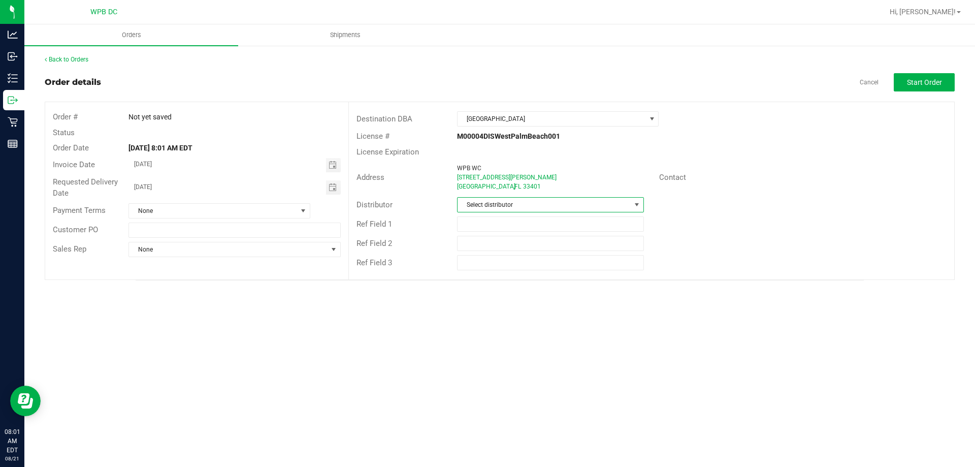
click at [523, 207] on span "Select distributor" at bounding box center [544, 205] width 173 height 14
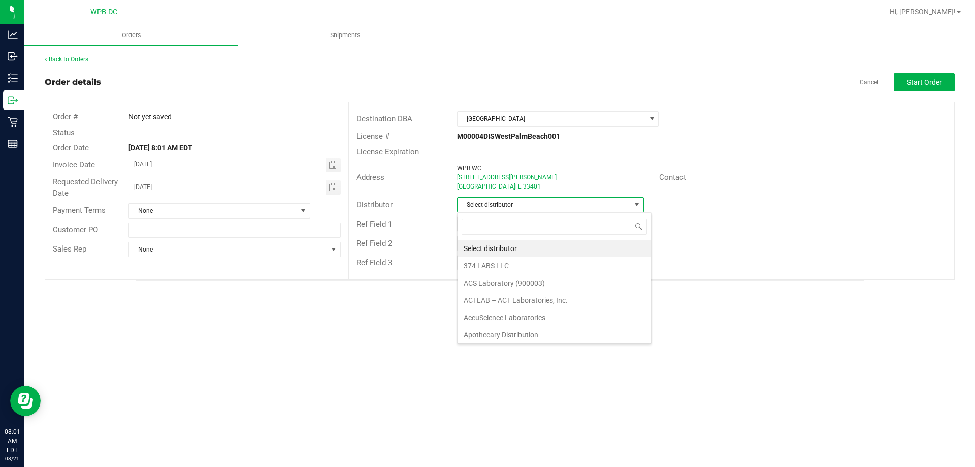
scroll to position [15, 187]
type input "WPB"
click at [522, 249] on li "WPB DC" at bounding box center [550, 248] width 185 height 17
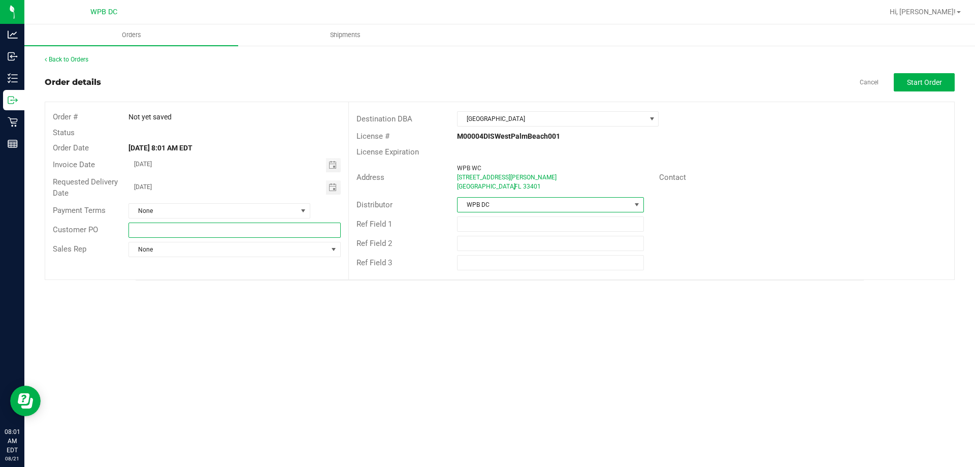
click at [333, 224] on input "text" at bounding box center [234, 229] width 212 height 15
type input "WPBWC08222025"
click at [931, 83] on span "Start Order" at bounding box center [924, 82] width 35 height 8
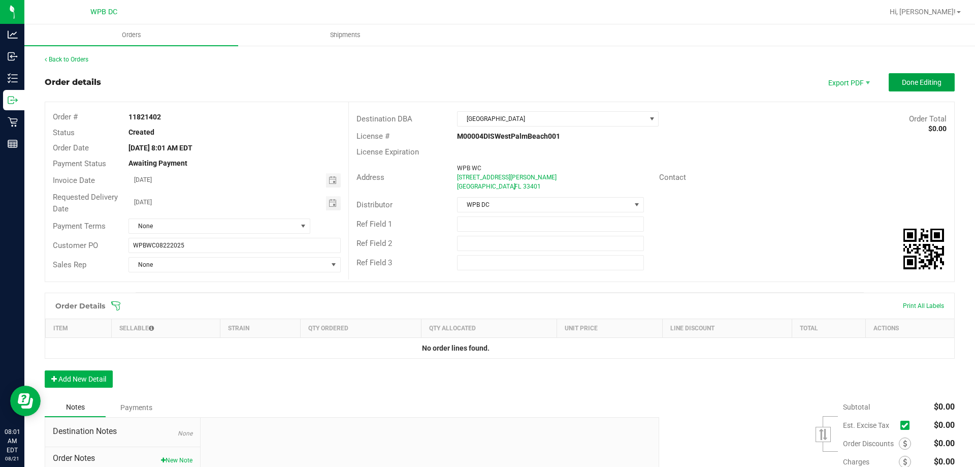
click at [930, 84] on span "Done Editing" at bounding box center [922, 82] width 40 height 8
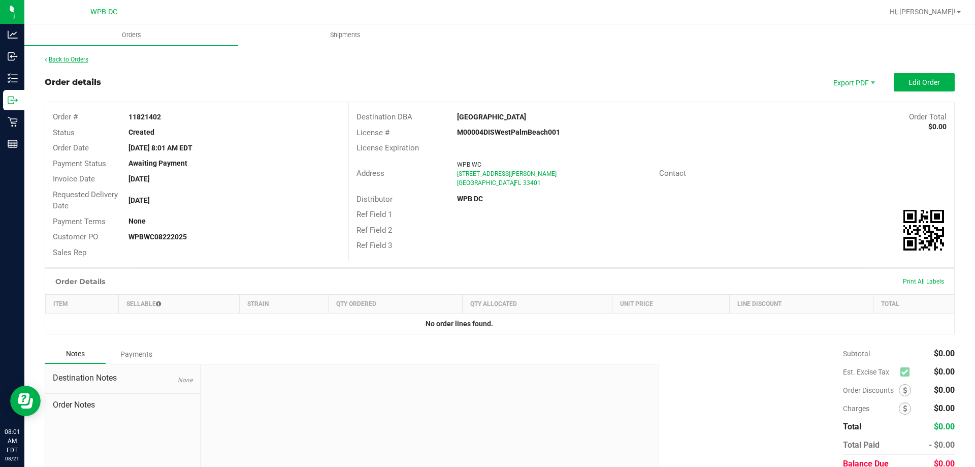
click at [81, 62] on link "Back to Orders" at bounding box center [67, 59] width 44 height 7
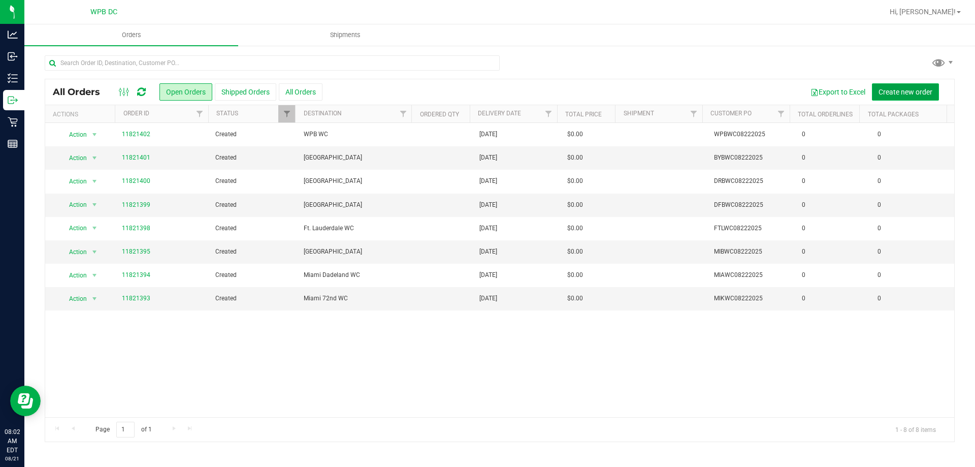
click at [910, 97] on button "Create new order" at bounding box center [905, 91] width 67 height 17
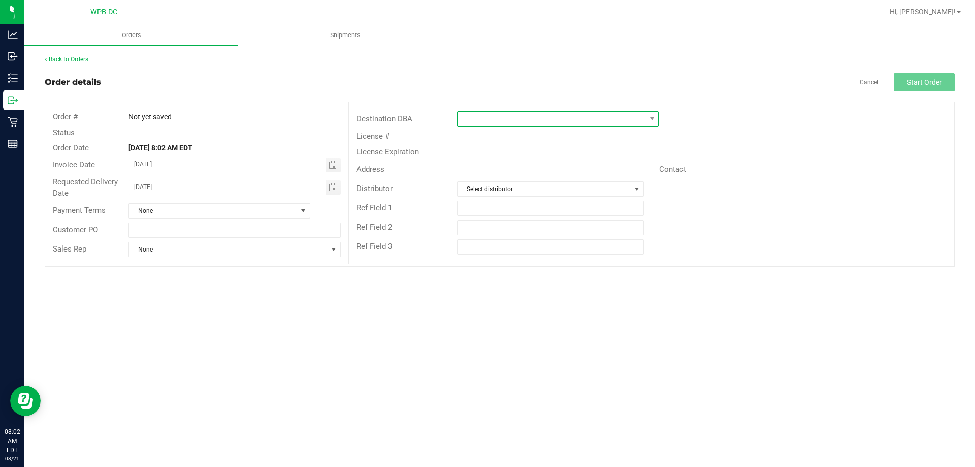
click at [589, 115] on span at bounding box center [552, 119] width 188 height 14
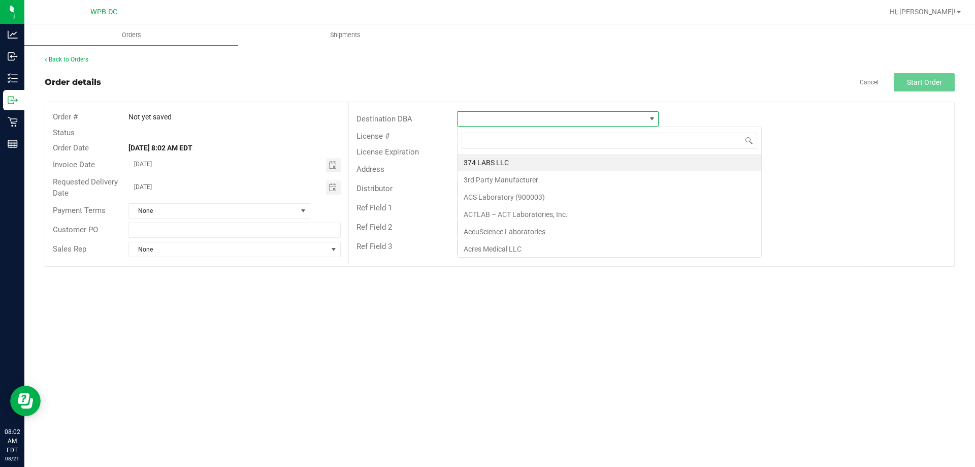
scroll to position [15, 202]
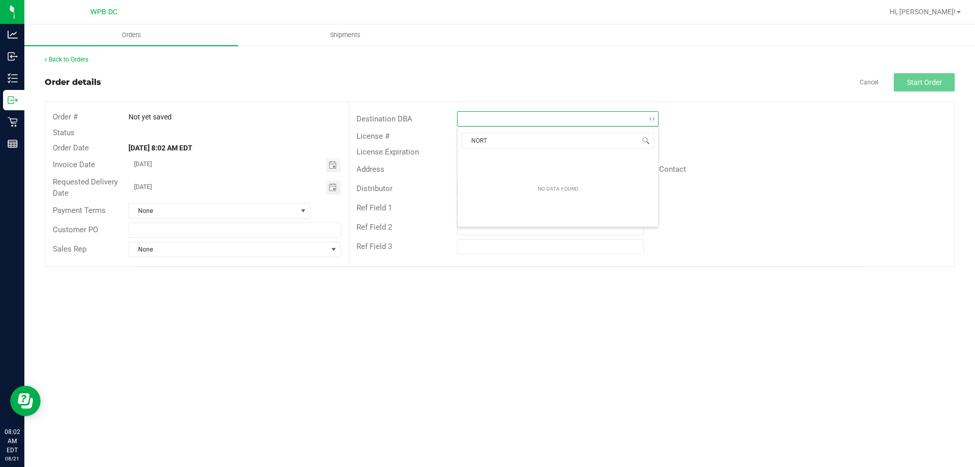
type input "NORTH"
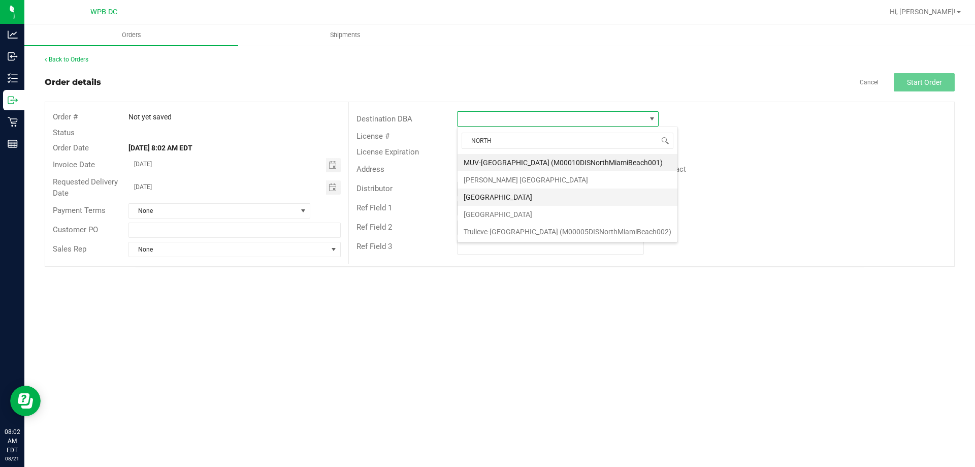
click at [506, 196] on li "[GEOGRAPHIC_DATA]" at bounding box center [568, 196] width 220 height 17
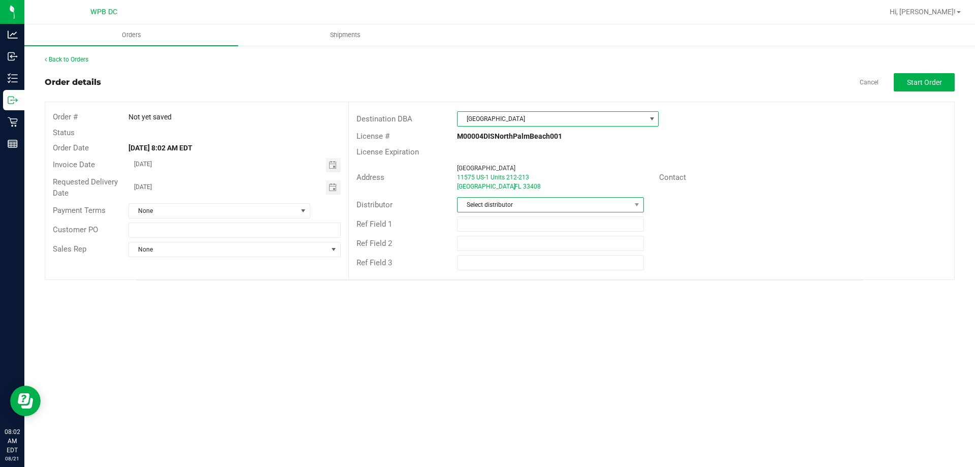
click at [505, 204] on span "Select distributor" at bounding box center [544, 205] width 173 height 14
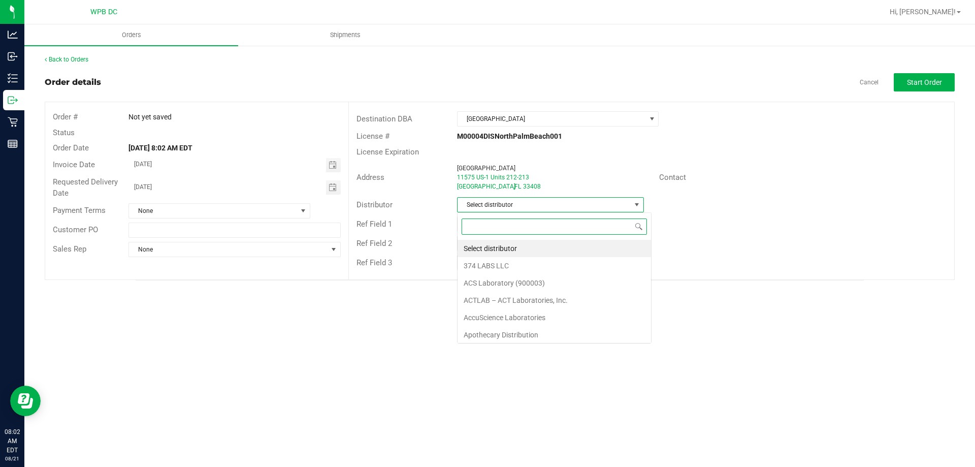
scroll to position [15, 187]
type input "WPB"
click at [507, 248] on li "WPB DC" at bounding box center [550, 248] width 185 height 17
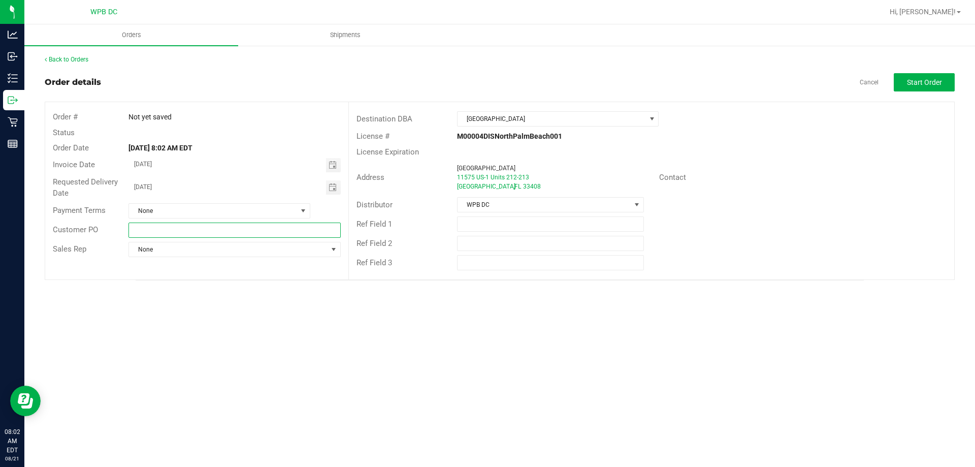
click at [313, 230] on input "text" at bounding box center [234, 229] width 212 height 15
type input "NPBWC08222025"
click at [918, 87] on button "Start Order" at bounding box center [924, 82] width 61 height 18
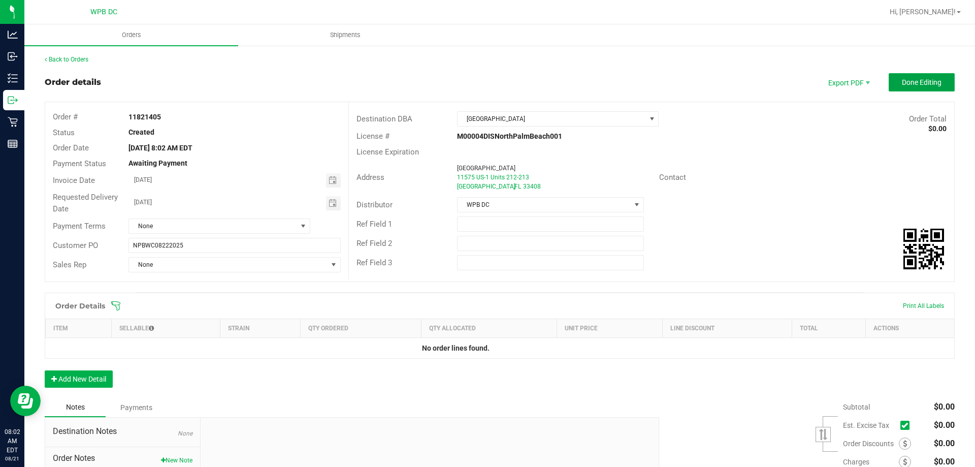
click at [918, 87] on button "Done Editing" at bounding box center [922, 82] width 66 height 18
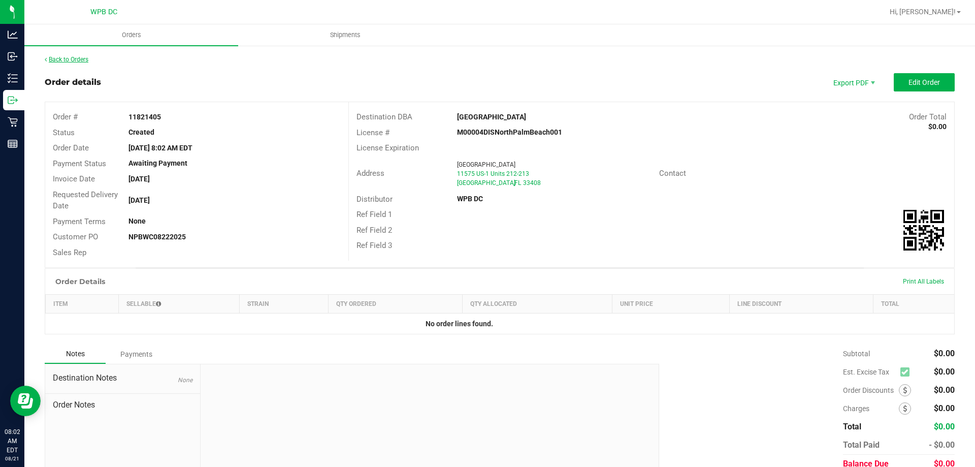
click at [86, 61] on link "Back to Orders" at bounding box center [67, 59] width 44 height 7
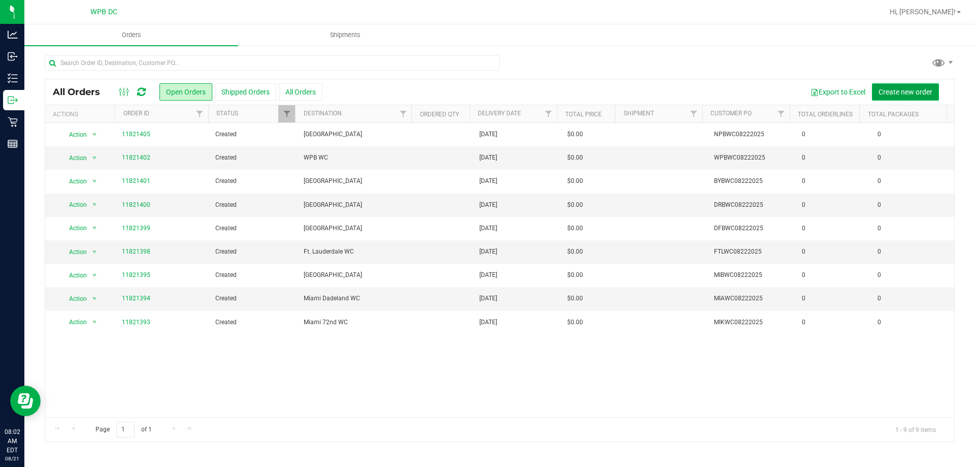
click at [881, 93] on span "Create new order" at bounding box center [905, 92] width 54 height 8
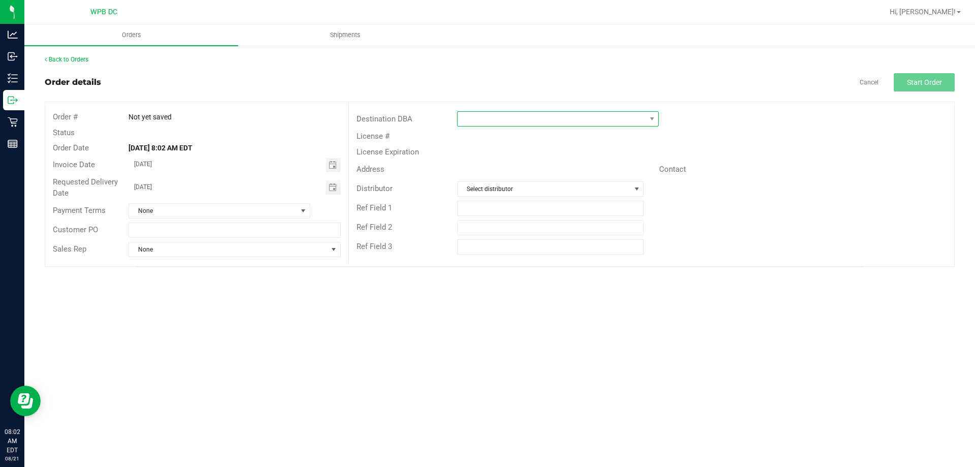
click at [484, 120] on span at bounding box center [552, 119] width 188 height 14
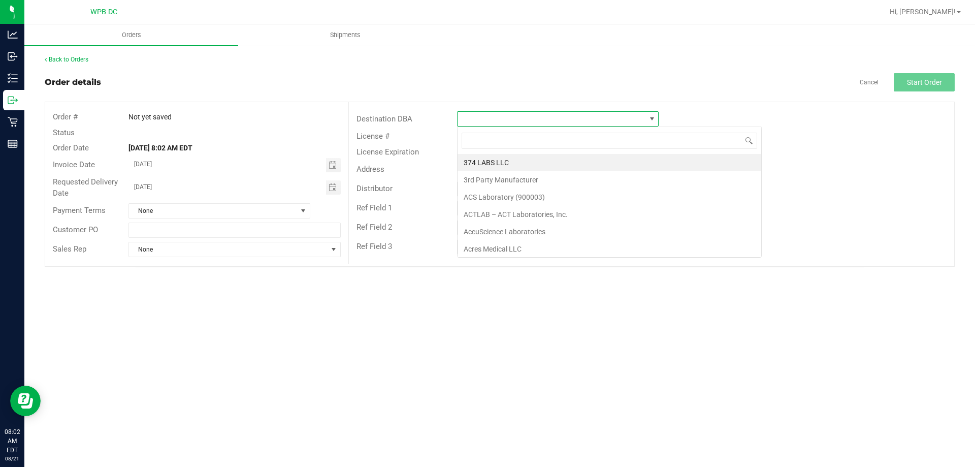
scroll to position [15, 202]
type input "PORT"
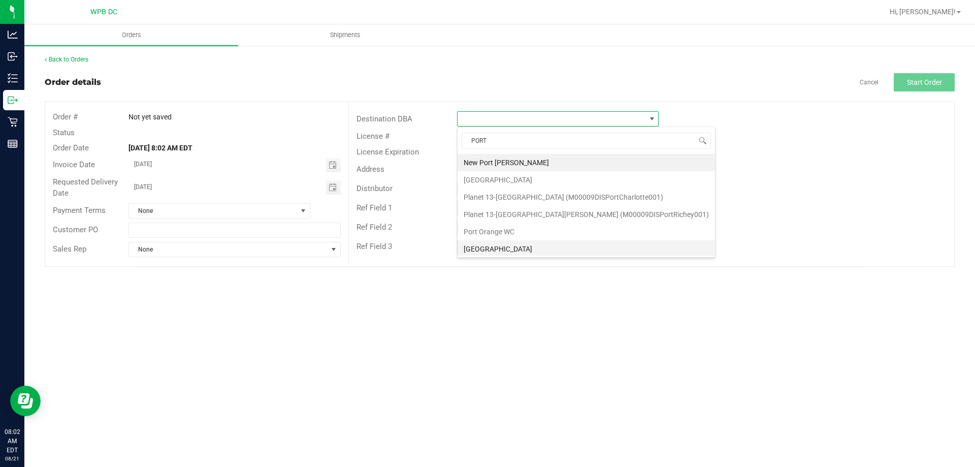
click at [506, 248] on li "[GEOGRAPHIC_DATA]" at bounding box center [586, 248] width 257 height 17
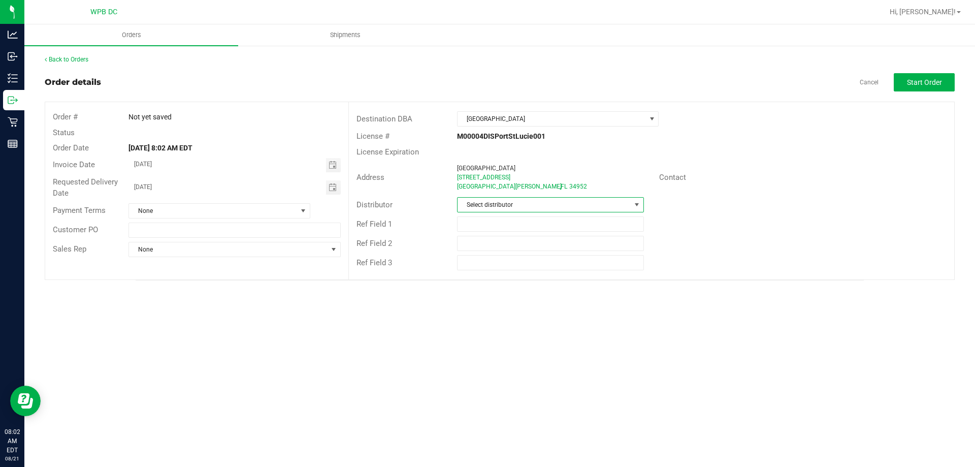
click at [512, 202] on span "Select distributor" at bounding box center [544, 205] width 173 height 14
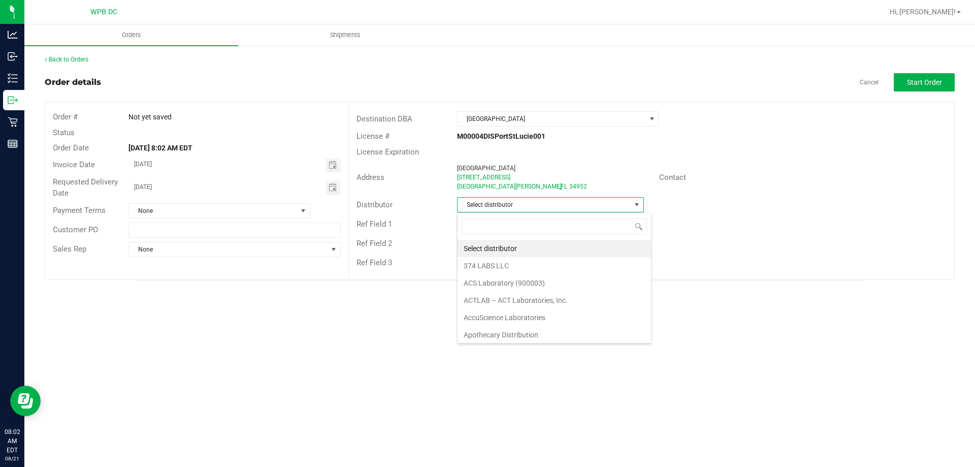
scroll to position [15, 187]
type input "WPB"
click at [497, 247] on li "WPB DC" at bounding box center [550, 248] width 185 height 17
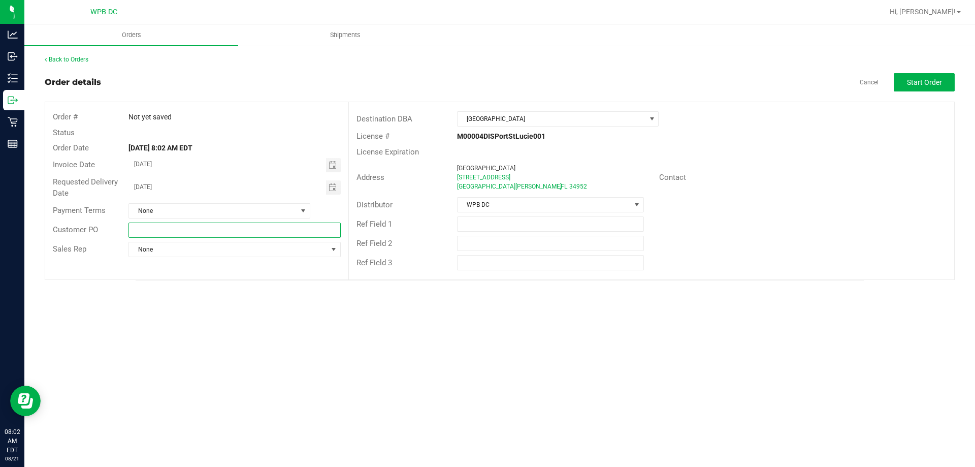
click at [324, 229] on input "text" at bounding box center [234, 229] width 212 height 15
type input "PSLWC08222025"
click at [914, 79] on button "Start Order" at bounding box center [924, 82] width 61 height 18
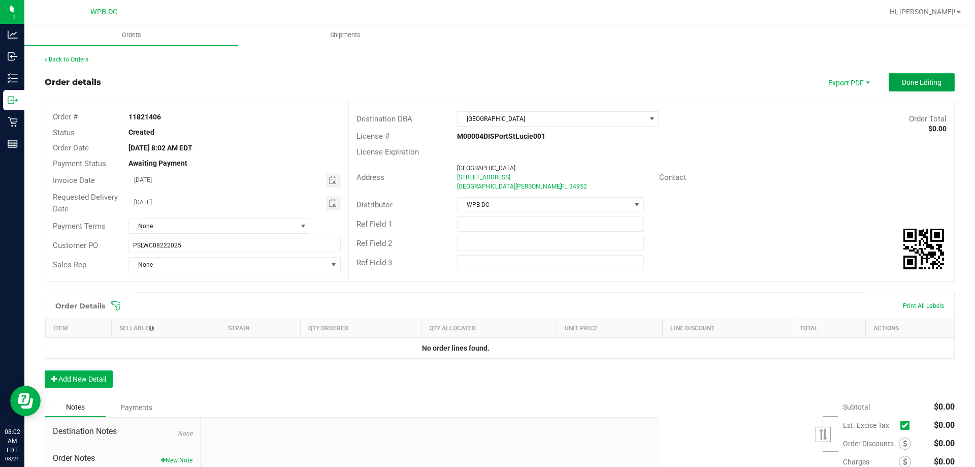
click at [890, 79] on button "Done Editing" at bounding box center [922, 82] width 66 height 18
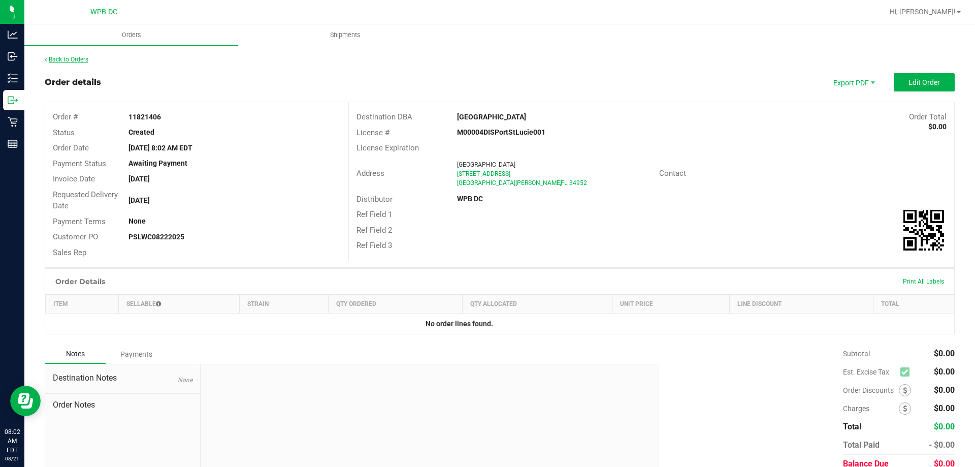
click at [86, 60] on link "Back to Orders" at bounding box center [67, 59] width 44 height 7
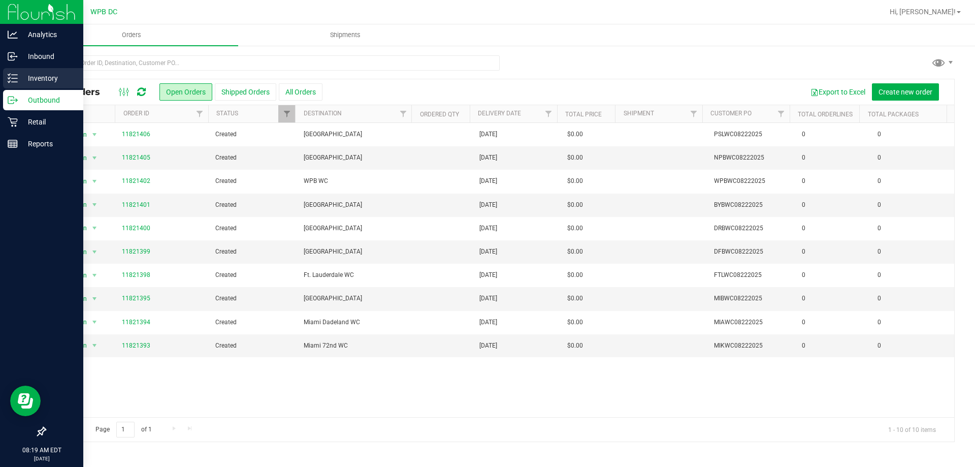
click at [48, 76] on p "Inventory" at bounding box center [48, 78] width 61 height 12
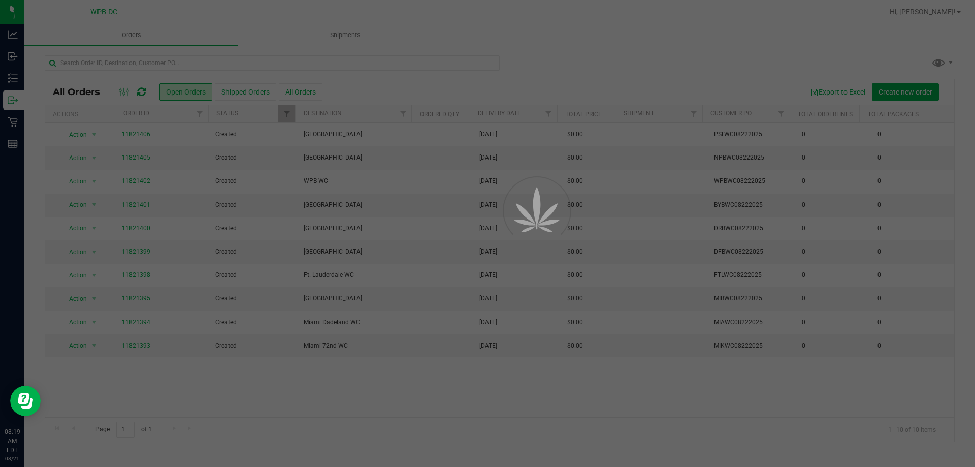
click at [109, 60] on div at bounding box center [487, 233] width 975 height 467
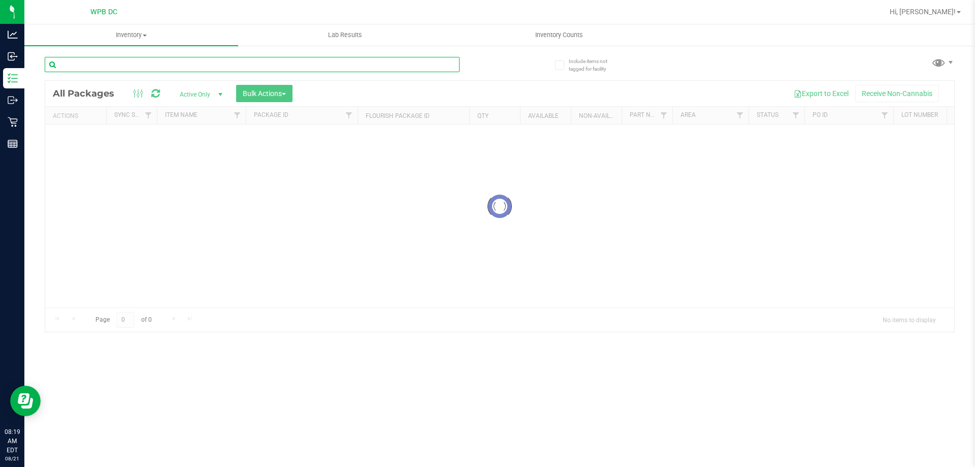
click at [109, 60] on input "text" at bounding box center [252, 64] width 415 height 15
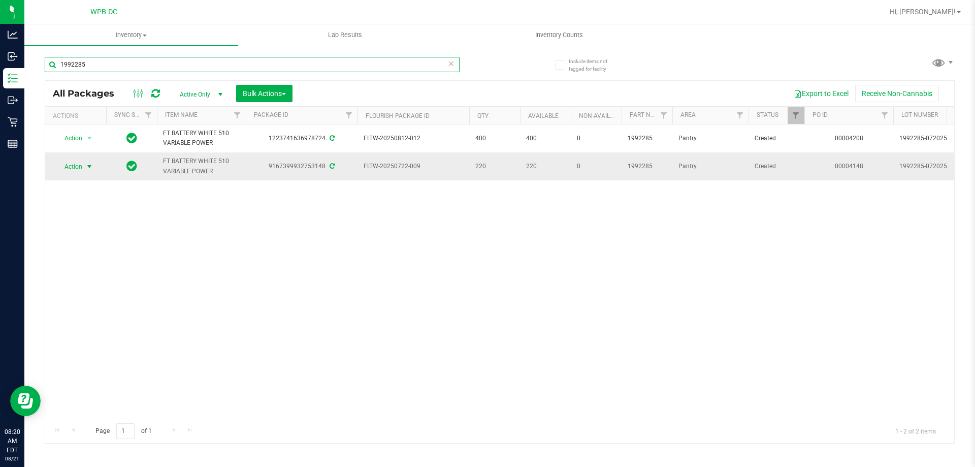
type input "1992285"
click at [68, 165] on span "Action" at bounding box center [68, 166] width 27 height 14
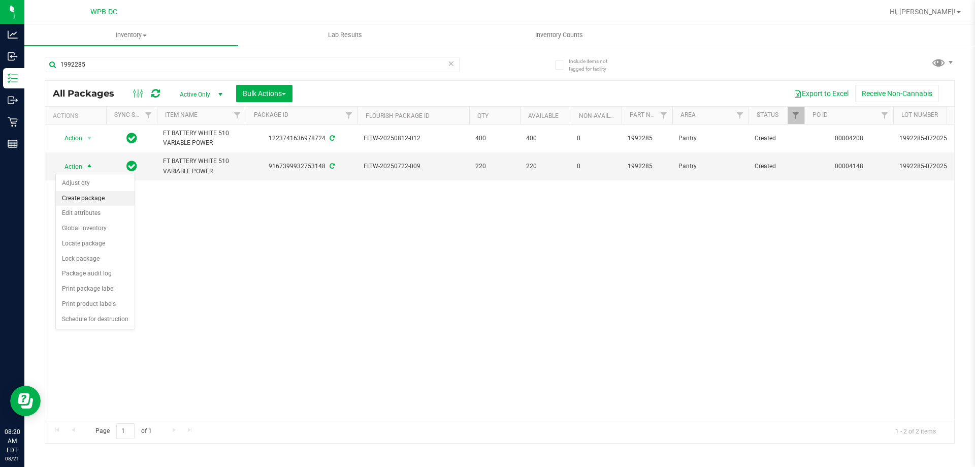
click at [89, 199] on li "Create package" at bounding box center [95, 198] width 79 height 15
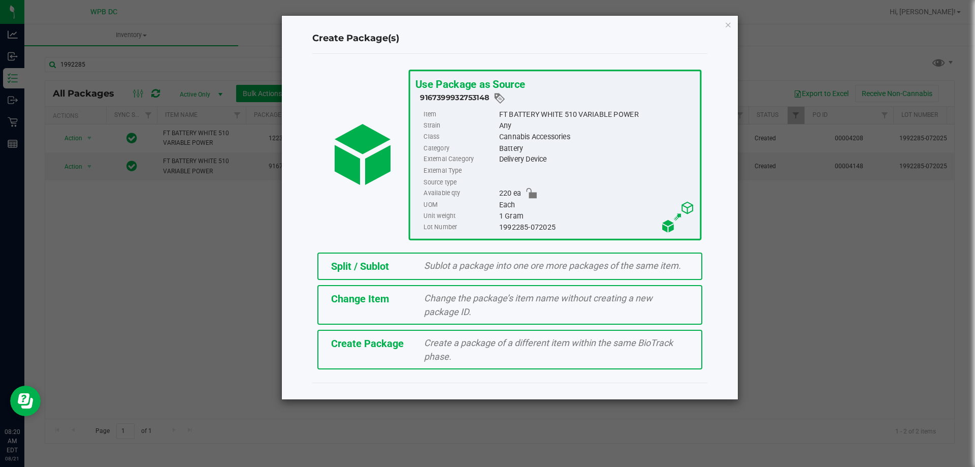
click at [456, 268] on span "Sublot a package into one ore more packages of the same item." at bounding box center [552, 265] width 257 height 11
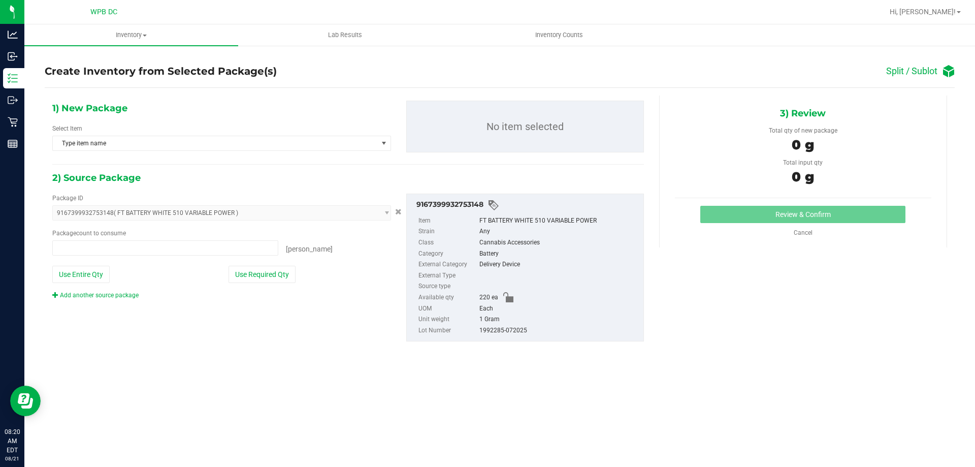
type input "0 ea"
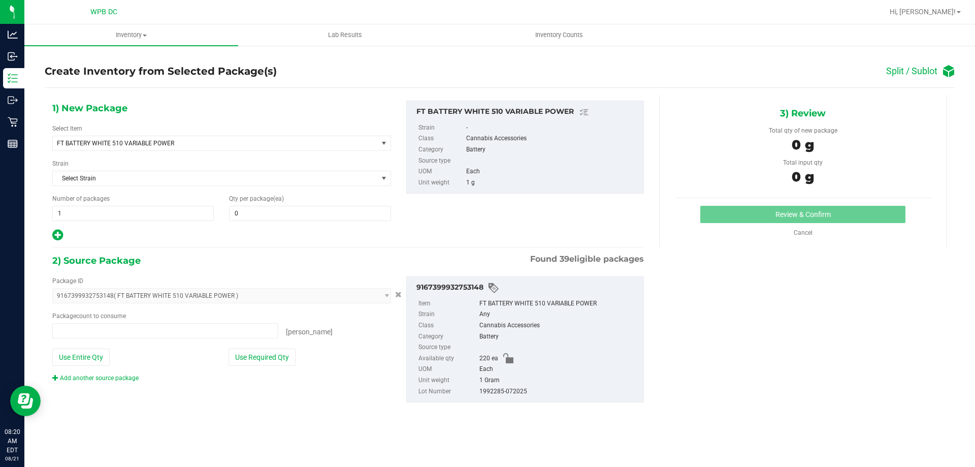
type input "0 ea"
click at [195, 219] on span "1 1" at bounding box center [132, 213] width 161 height 15
type input "4"
click at [263, 217] on span at bounding box center [309, 213] width 161 height 15
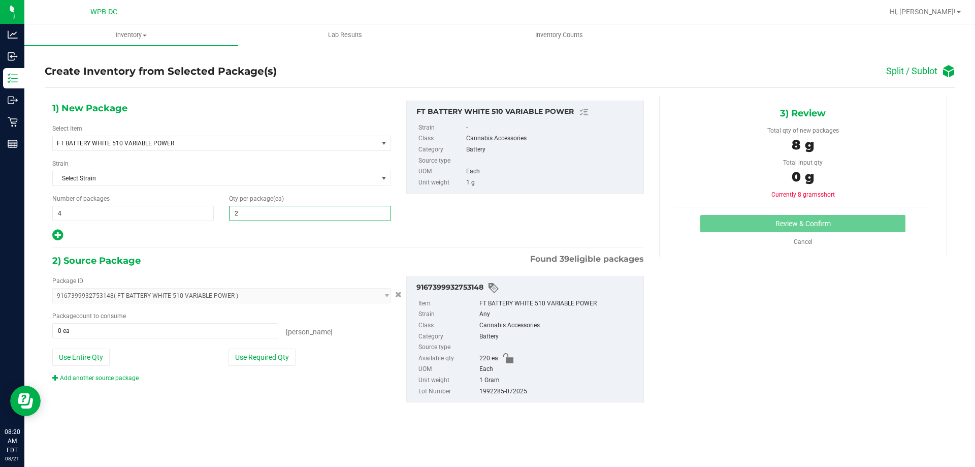
type input "20"
click at [172, 334] on span at bounding box center [165, 330] width 226 height 15
type input "80"
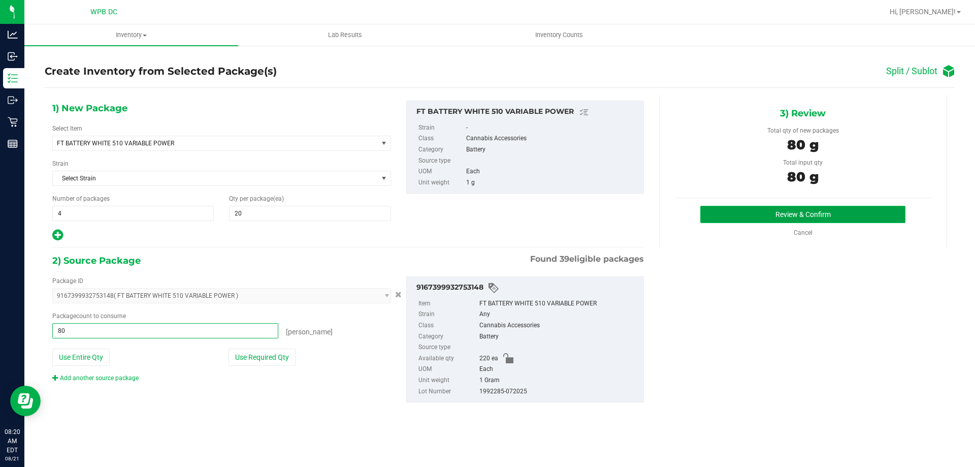
type input "80 ea"
click at [724, 215] on button "Review & Confirm" at bounding box center [802, 214] width 205 height 17
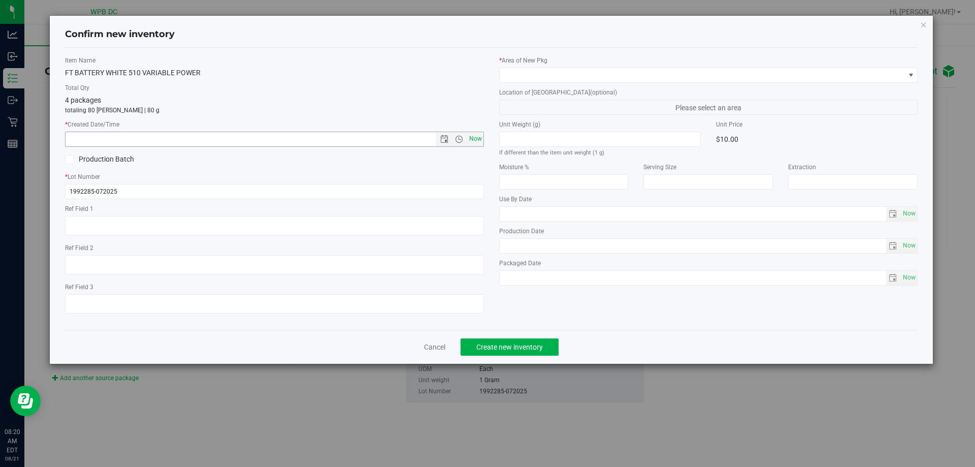
click at [478, 140] on span "Now" at bounding box center [475, 139] width 17 height 15
type input "[DATE] 8:20 AM"
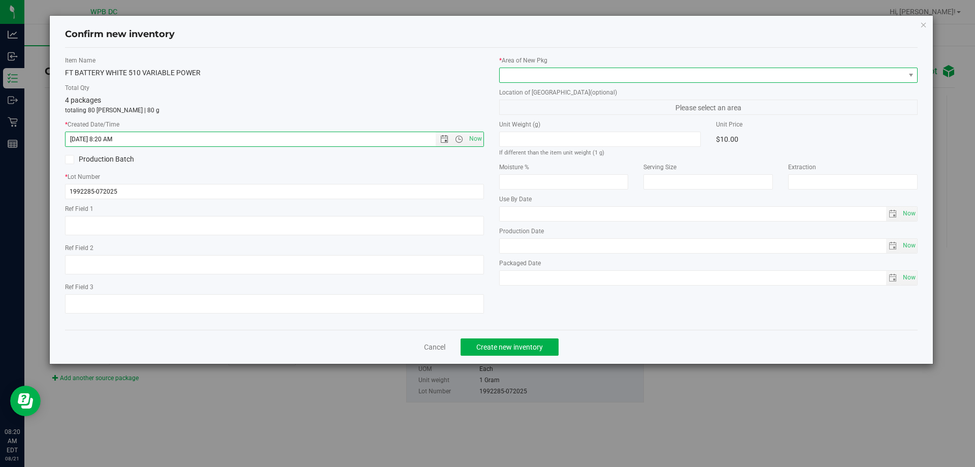
click at [539, 78] on span at bounding box center [702, 75] width 405 height 14
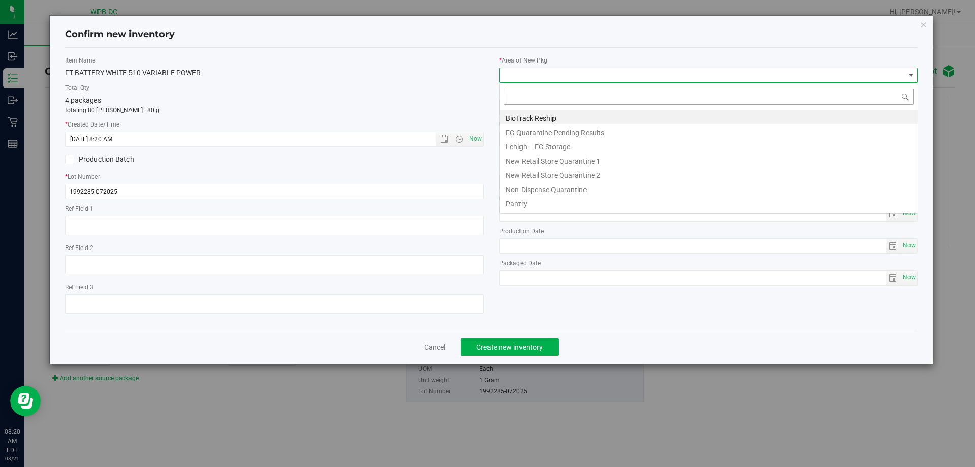
scroll to position [15, 419]
click at [538, 205] on li "Pantry" at bounding box center [709, 202] width 418 height 14
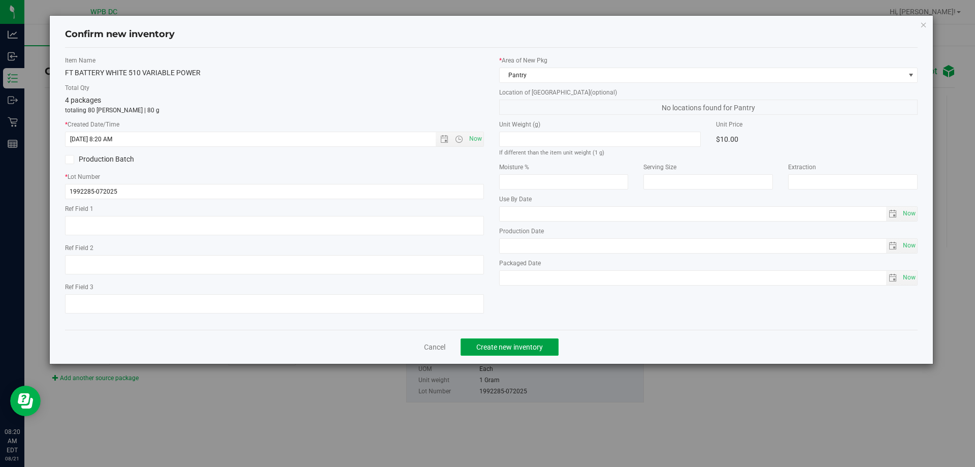
click at [521, 349] on span "Create new inventory" at bounding box center [509, 347] width 67 height 8
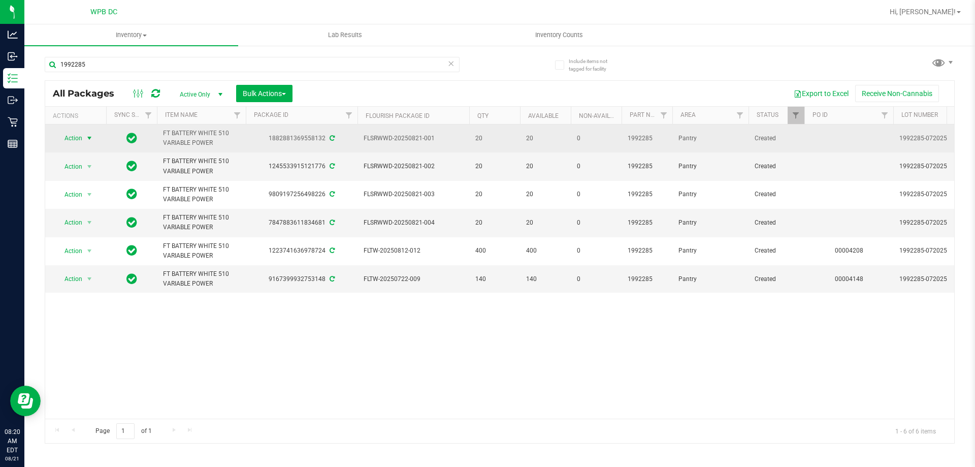
click at [77, 138] on span "Action" at bounding box center [68, 138] width 27 height 14
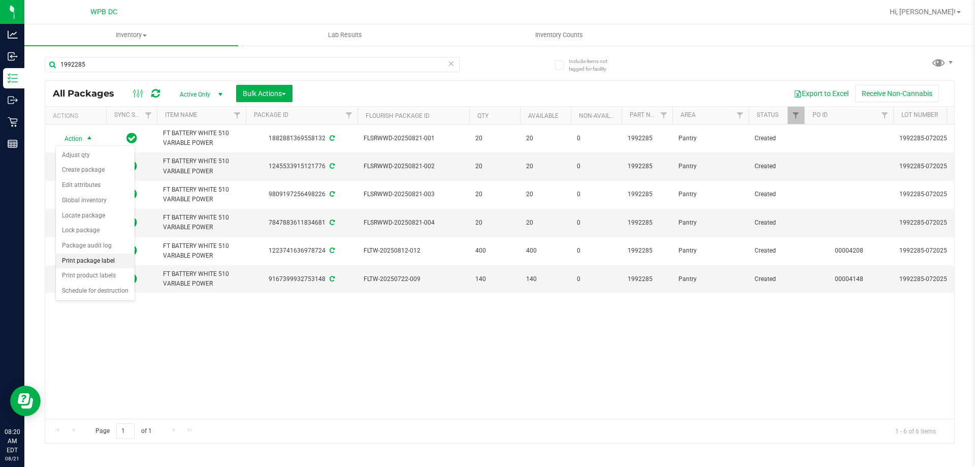
click at [103, 262] on li "Print package label" at bounding box center [95, 260] width 79 height 15
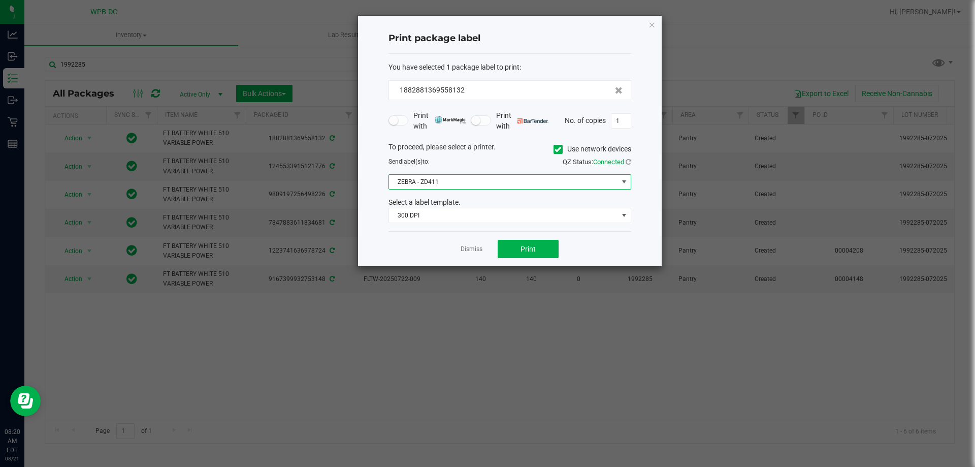
click at [460, 184] on span "ZEBRA - ZD411" at bounding box center [503, 182] width 229 height 14
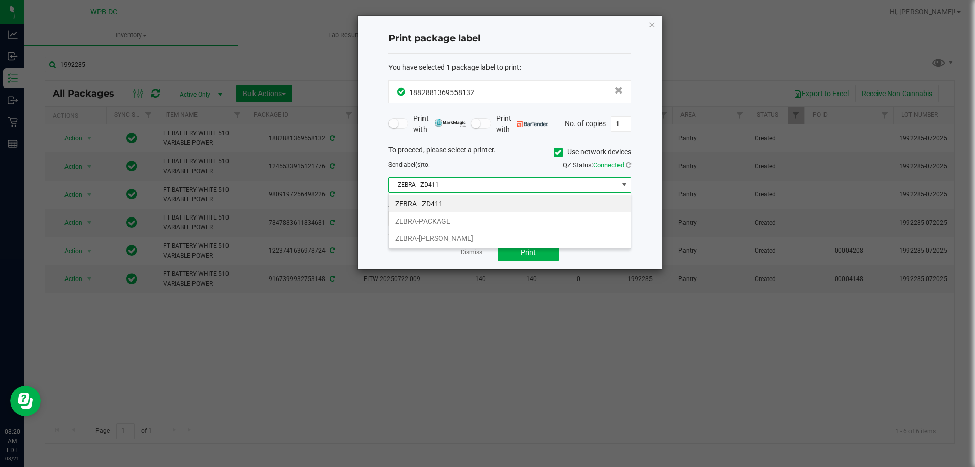
scroll to position [15, 243]
click at [459, 218] on li "ZEBRA-PACKAGE" at bounding box center [510, 220] width 242 height 17
click at [517, 248] on button "Print" at bounding box center [528, 252] width 61 height 18
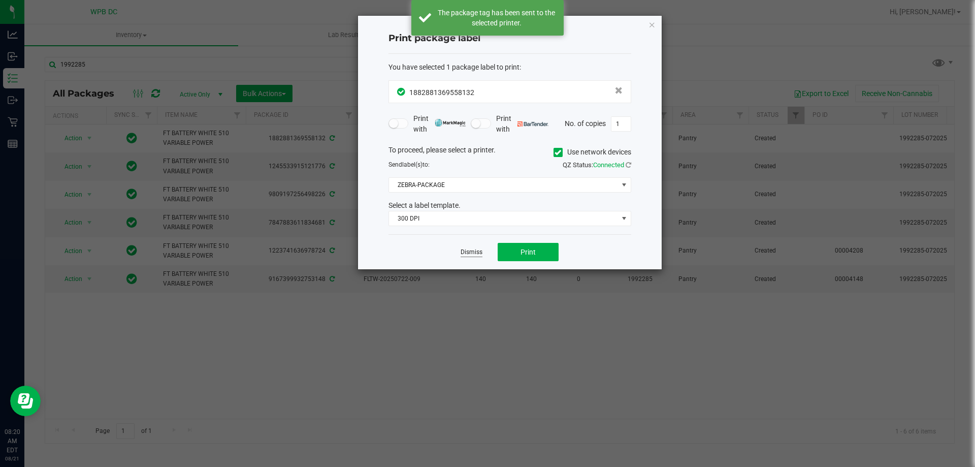
click at [474, 253] on link "Dismiss" at bounding box center [472, 252] width 22 height 9
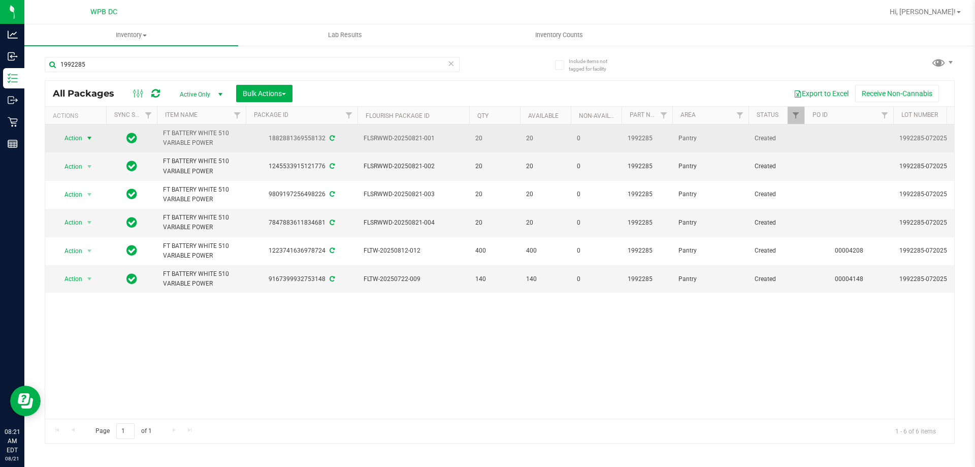
click at [78, 138] on span "Action" at bounding box center [68, 138] width 27 height 14
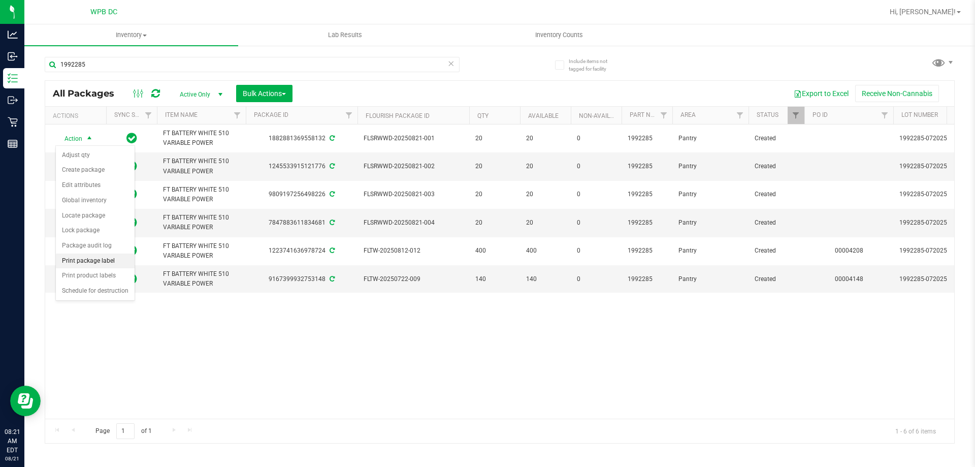
click at [109, 260] on li "Print package label" at bounding box center [95, 260] width 79 height 15
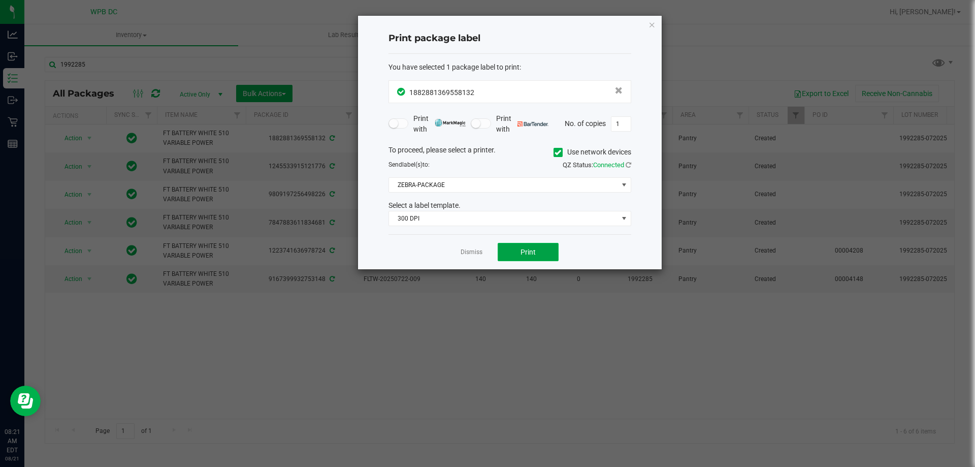
click at [537, 248] on button "Print" at bounding box center [528, 252] width 61 height 18
click at [649, 25] on icon "button" at bounding box center [651, 24] width 7 height 12
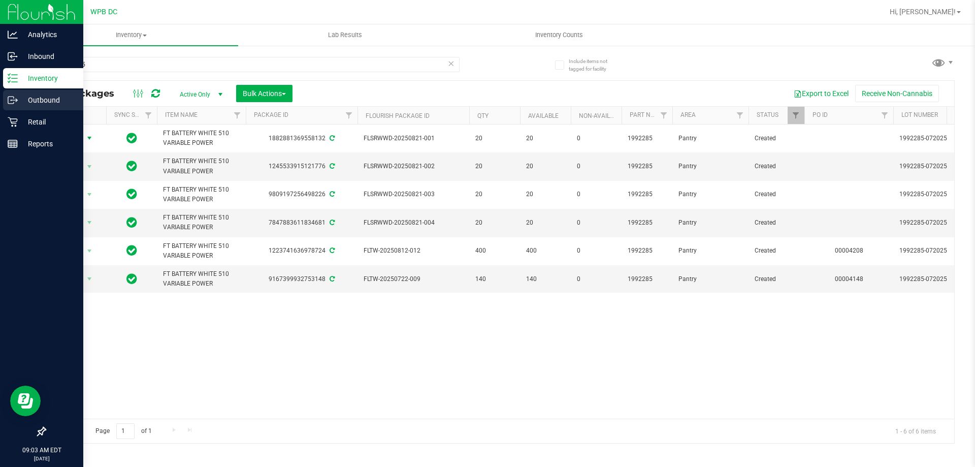
click at [50, 101] on p "Outbound" at bounding box center [48, 100] width 61 height 12
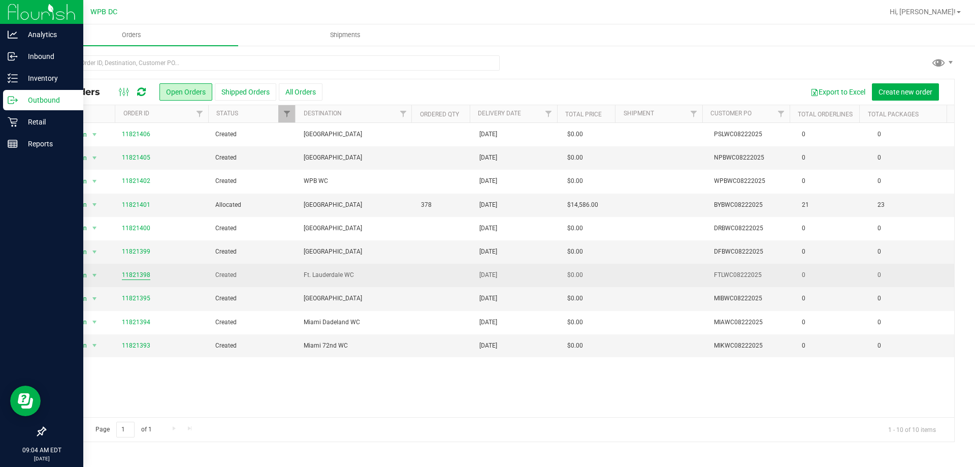
click at [141, 276] on link "11821398" at bounding box center [136, 275] width 28 height 10
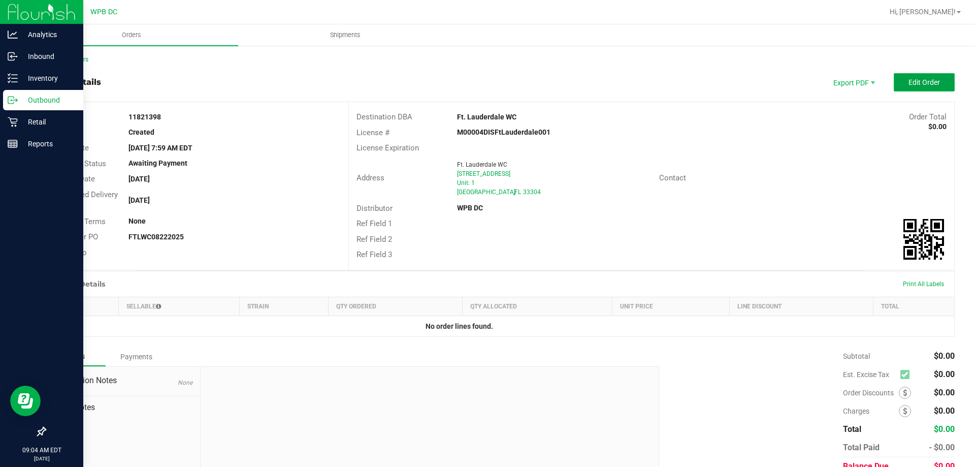
click at [924, 85] on span "Edit Order" at bounding box center [923, 82] width 31 height 8
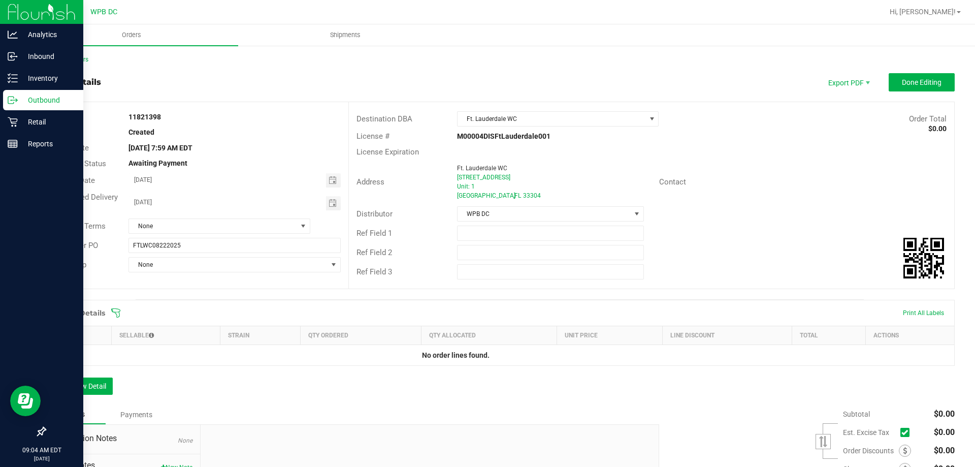
click at [118, 312] on icon at bounding box center [115, 312] width 9 height 9
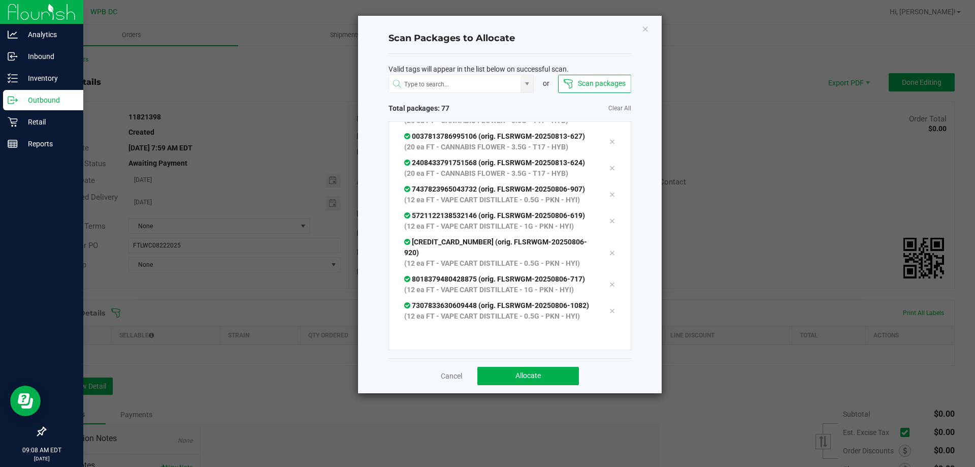
scroll to position [2172, 0]
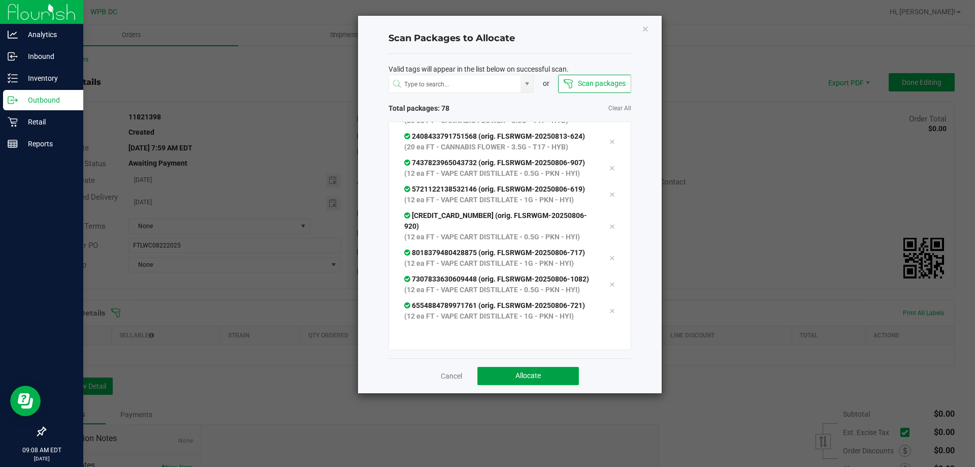
click at [543, 379] on button "Allocate" at bounding box center [528, 376] width 102 height 18
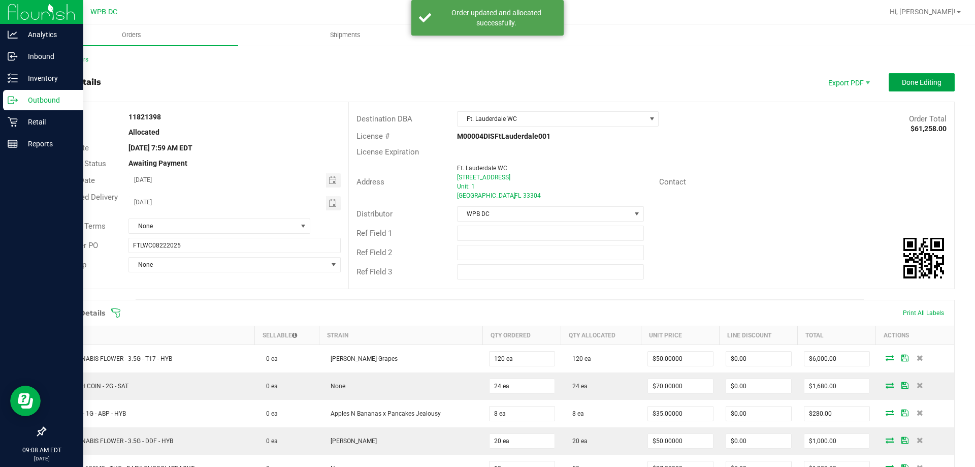
click at [919, 84] on span "Done Editing" at bounding box center [922, 82] width 40 height 8
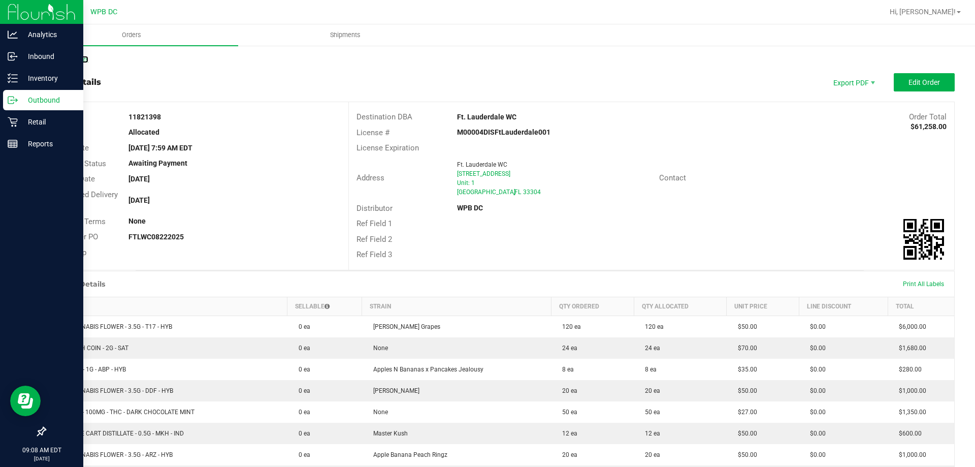
click at [82, 60] on link "Back to Orders" at bounding box center [67, 59] width 44 height 7
